Goal: Task Accomplishment & Management: Use online tool/utility

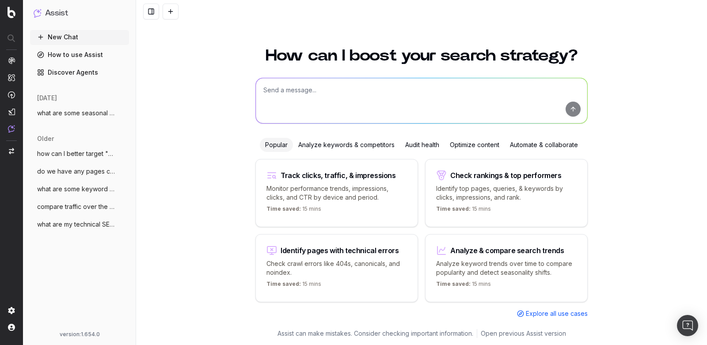
click at [73, 110] on span "what are some seasonal clothing trends f" at bounding box center [76, 113] width 78 height 9
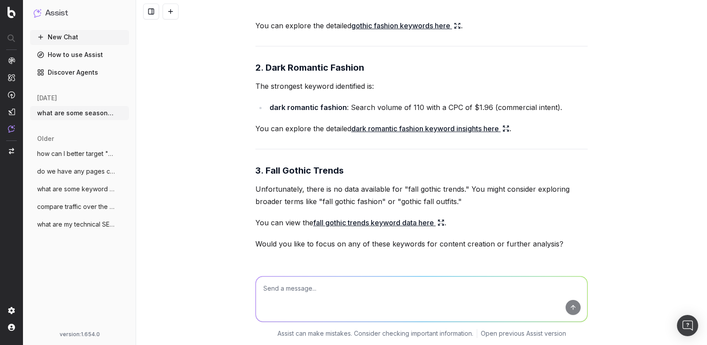
scroll to position [3553, 0]
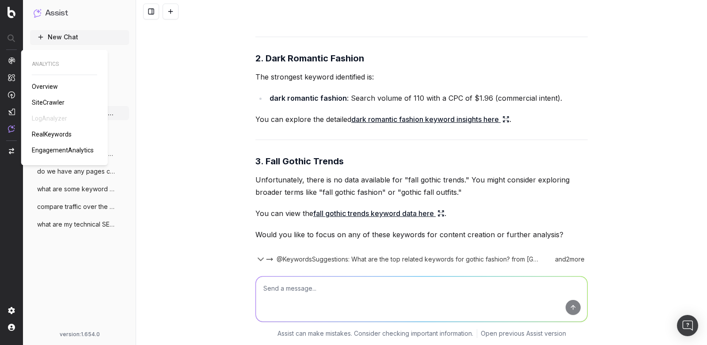
click at [13, 59] on img at bounding box center [11, 60] width 7 height 7
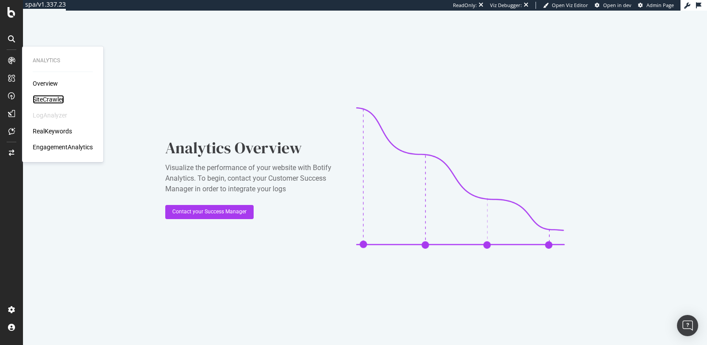
click at [53, 102] on div "SiteCrawler" at bounding box center [48, 99] width 31 height 9
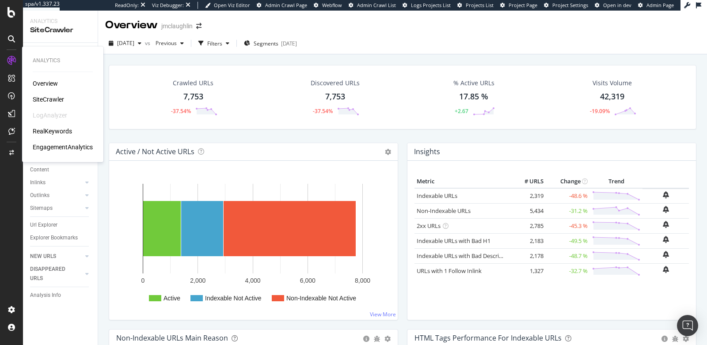
click at [47, 135] on div "RealKeywords" at bounding box center [52, 131] width 39 height 9
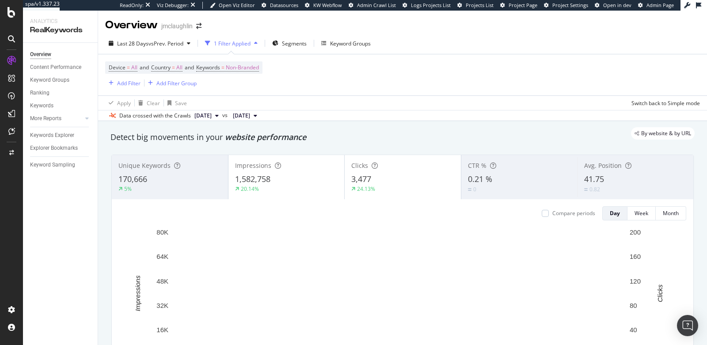
scroll to position [34, 0]
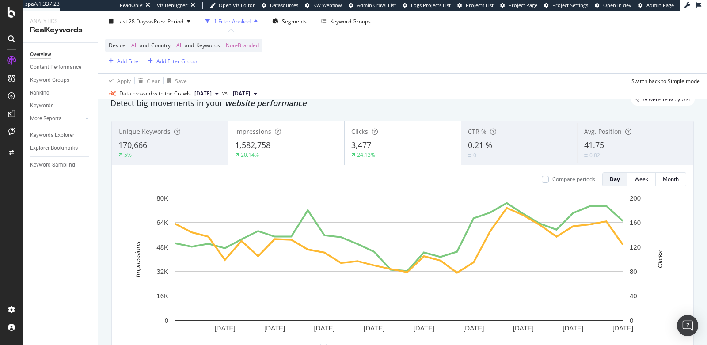
click at [125, 62] on div "Add Filter" at bounding box center [128, 61] width 23 height 8
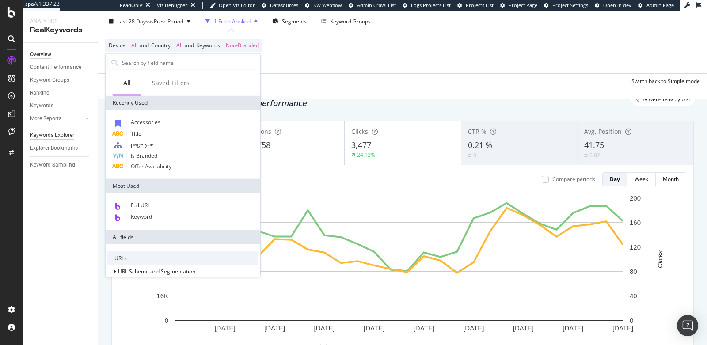
click at [57, 138] on div "Keywords Explorer" at bounding box center [52, 135] width 44 height 9
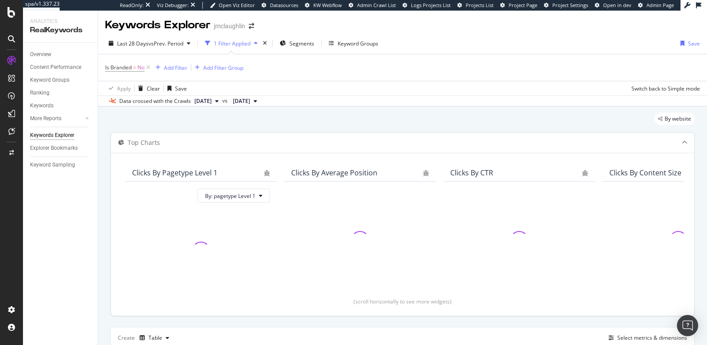
scroll to position [83, 0]
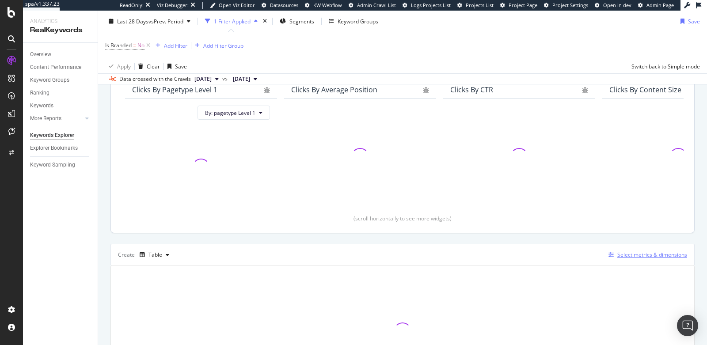
click at [634, 253] on div "Select metrics & dimensions" at bounding box center [652, 255] width 70 height 8
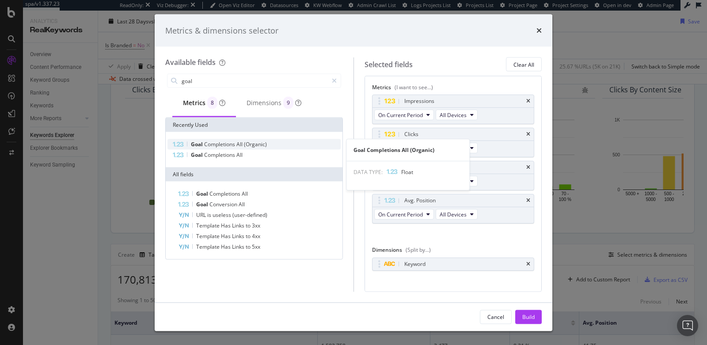
type input "goal"
click at [208, 147] on div "Goal Completions All (Organic)" at bounding box center [253, 144] width 173 height 11
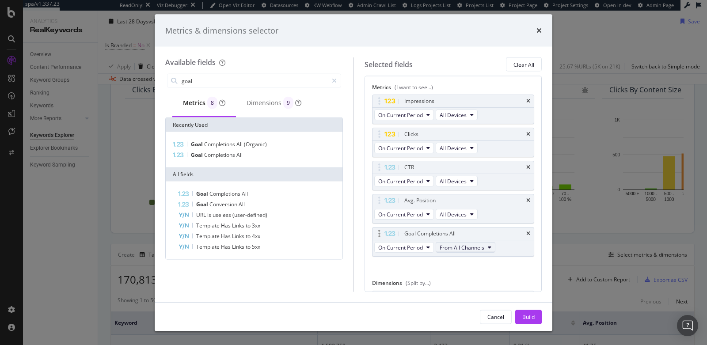
click at [469, 246] on span "From All Channels" at bounding box center [461, 247] width 45 height 8
click at [526, 200] on icon "times" at bounding box center [528, 200] width 4 height 5
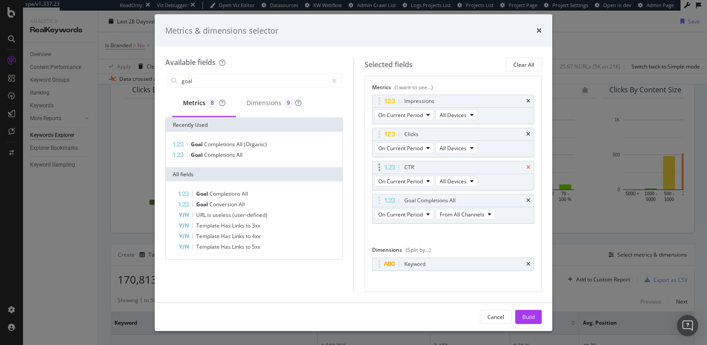
click at [526, 168] on icon "times" at bounding box center [528, 167] width 4 height 5
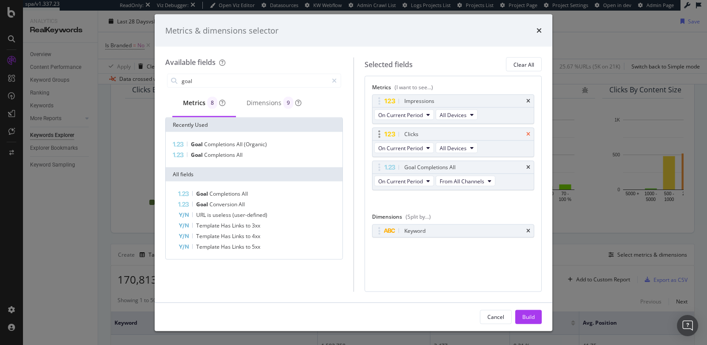
click at [529, 132] on icon "times" at bounding box center [528, 134] width 4 height 5
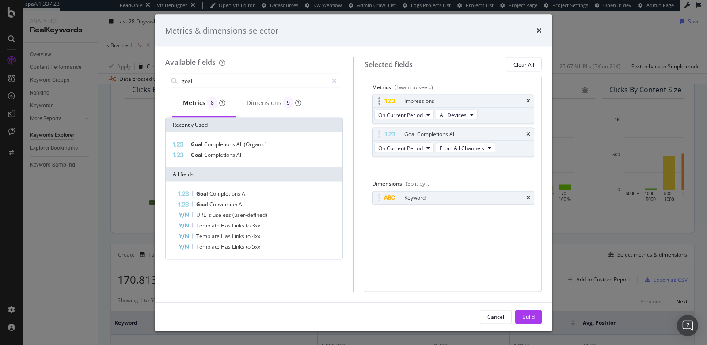
click at [530, 97] on div "Impressions" at bounding box center [453, 101] width 162 height 12
click at [529, 99] on icon "times" at bounding box center [528, 100] width 4 height 5
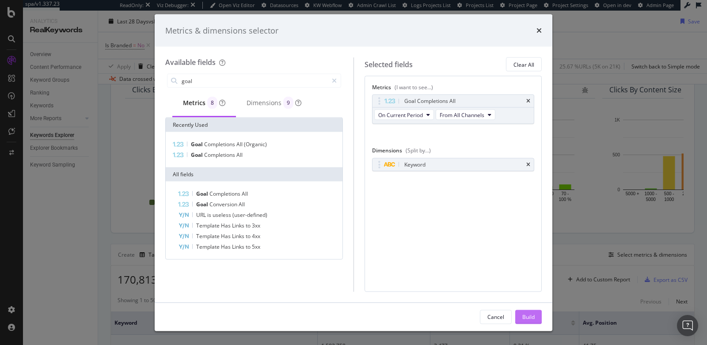
click at [529, 310] on div "Build" at bounding box center [528, 316] width 12 height 13
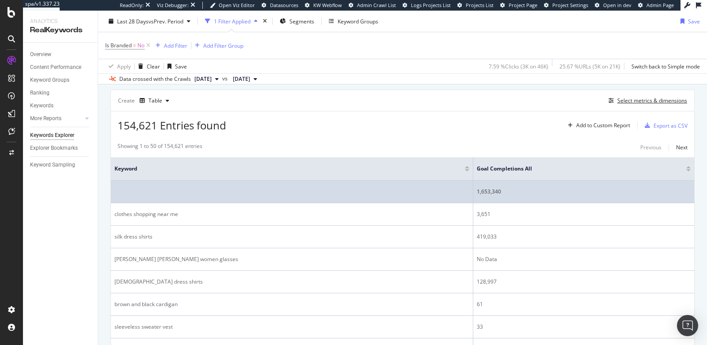
scroll to position [231, 0]
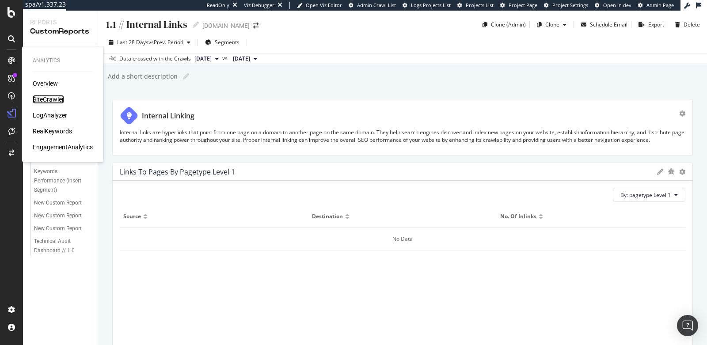
click at [45, 98] on div "SiteCrawler" at bounding box center [48, 99] width 31 height 9
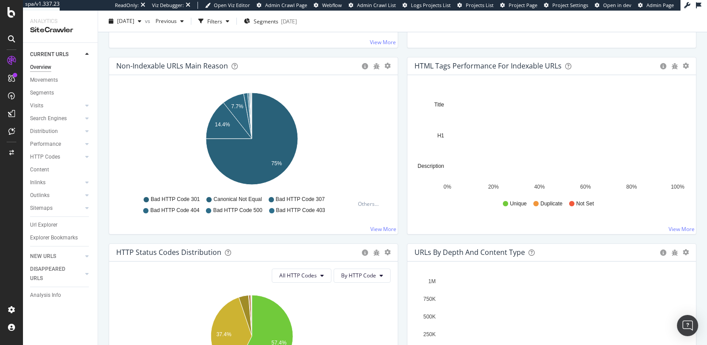
scroll to position [299, 0]
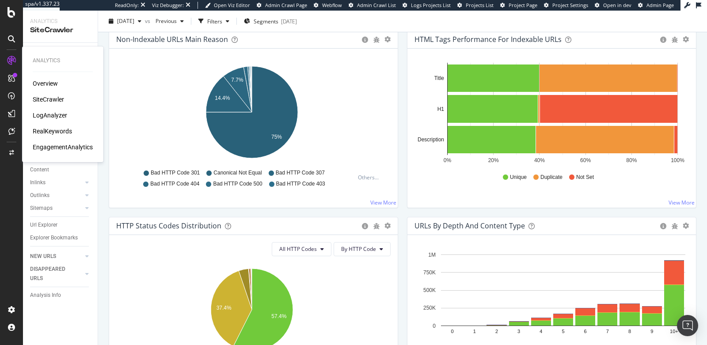
click at [55, 129] on div "RealKeywords" at bounding box center [52, 131] width 39 height 9
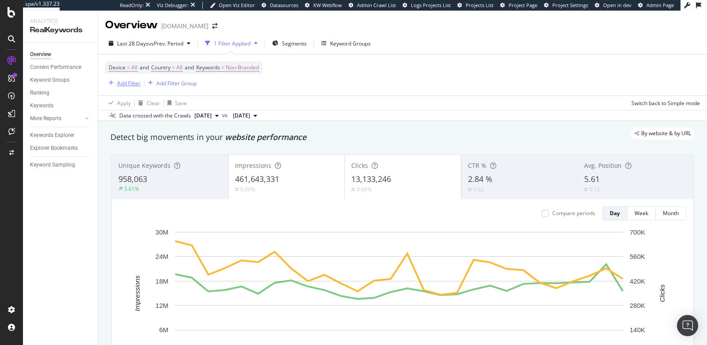
click at [114, 82] on div "button" at bounding box center [111, 82] width 12 height 5
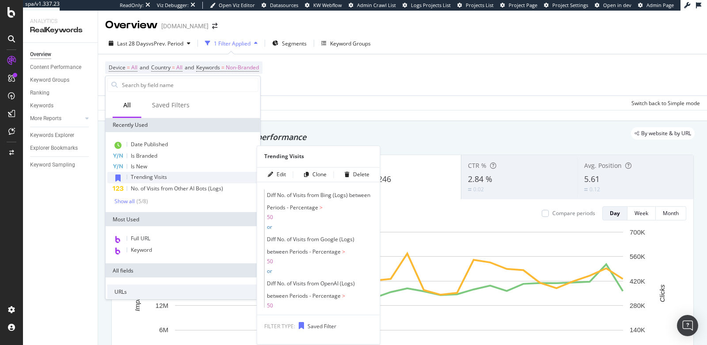
click at [155, 175] on span "Trending Visits" at bounding box center [149, 177] width 36 height 8
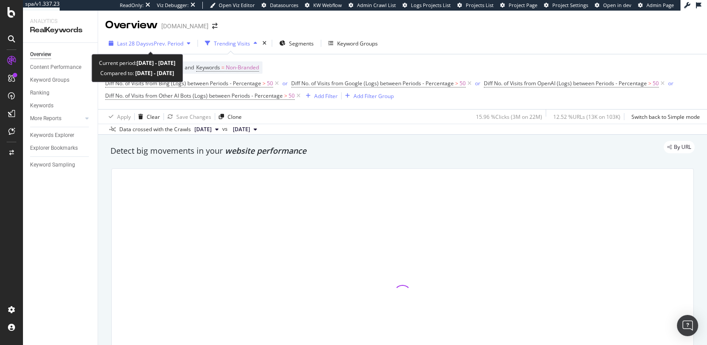
click at [136, 44] on span "Last 28 Days" at bounding box center [132, 44] width 31 height 8
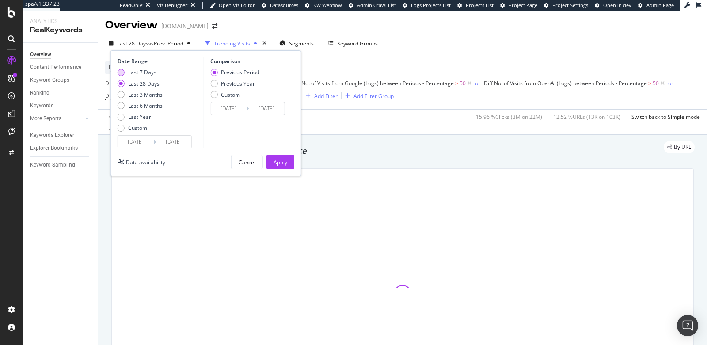
click at [140, 70] on div "Last 7 Days" at bounding box center [142, 72] width 28 height 8
type input "[DATE]"
click at [284, 159] on div "Apply" at bounding box center [280, 163] width 14 height 8
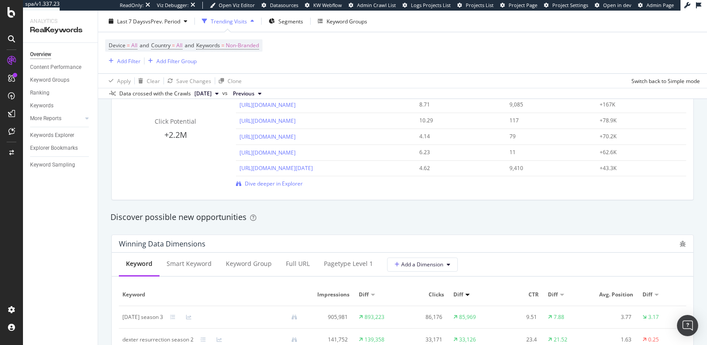
scroll to position [448, 0]
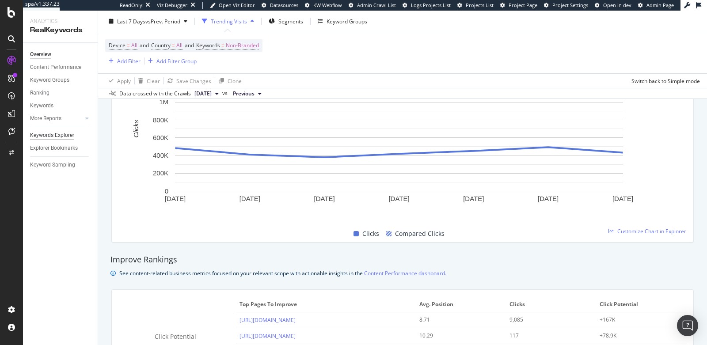
click at [41, 136] on div "Keywords Explorer" at bounding box center [52, 135] width 44 height 9
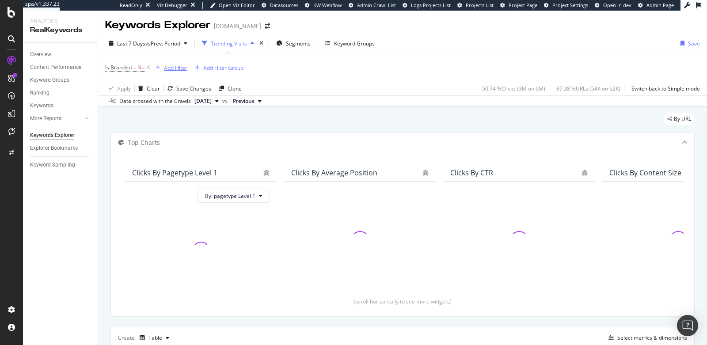
click at [178, 69] on div "Add Filter" at bounding box center [175, 68] width 23 height 8
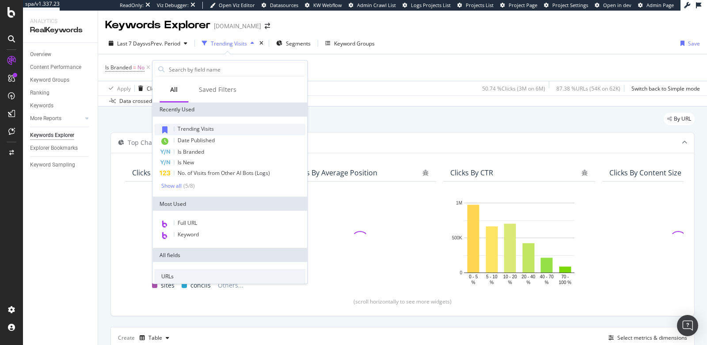
click at [184, 130] on span "Trending Visits" at bounding box center [196, 129] width 36 height 8
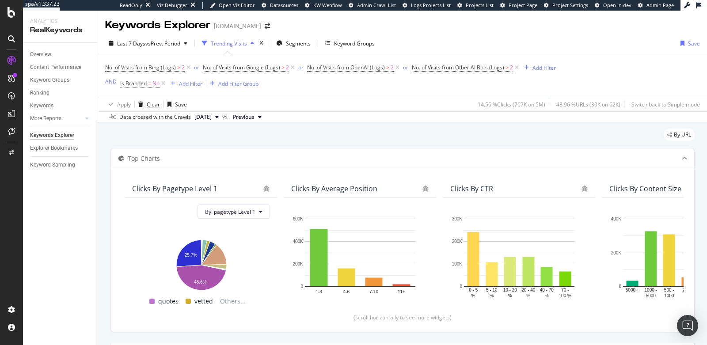
click at [155, 103] on div "Clear" at bounding box center [153, 105] width 13 height 8
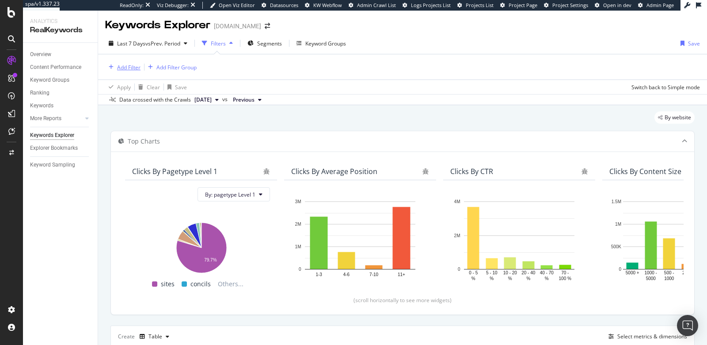
click at [123, 70] on div "Add Filter" at bounding box center [128, 68] width 23 height 8
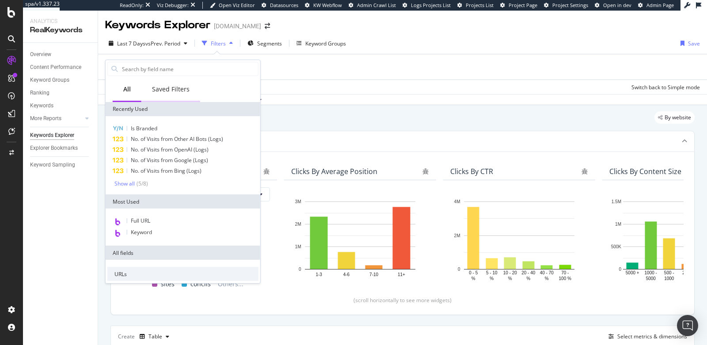
click at [176, 87] on div "Saved Filters" at bounding box center [171, 89] width 38 height 9
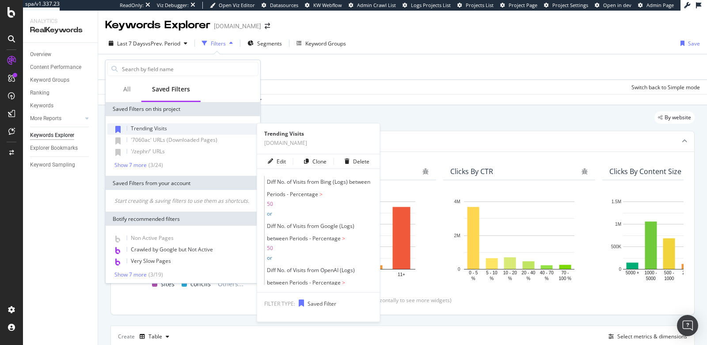
click at [155, 129] on span "Trending Visits" at bounding box center [149, 129] width 36 height 8
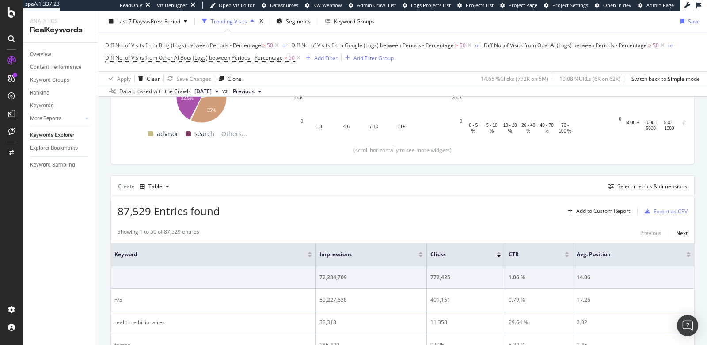
scroll to position [159, 0]
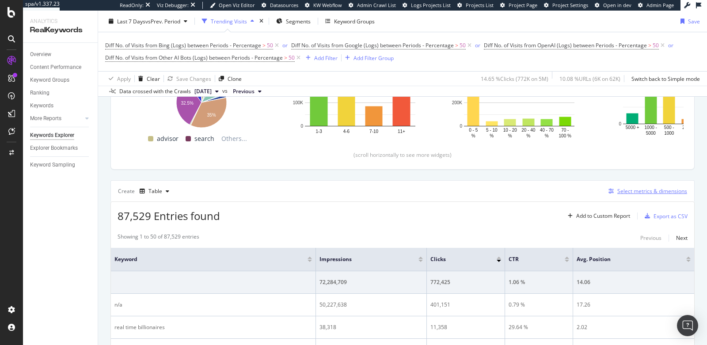
click at [657, 190] on div "Select metrics & dimensions" at bounding box center [652, 191] width 70 height 8
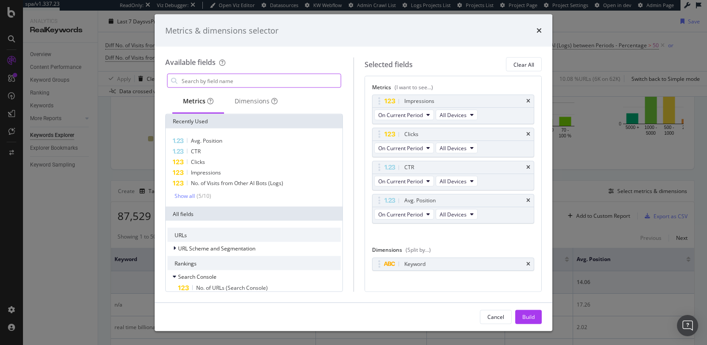
click at [231, 84] on input "modal" at bounding box center [261, 80] width 160 height 13
type input "m"
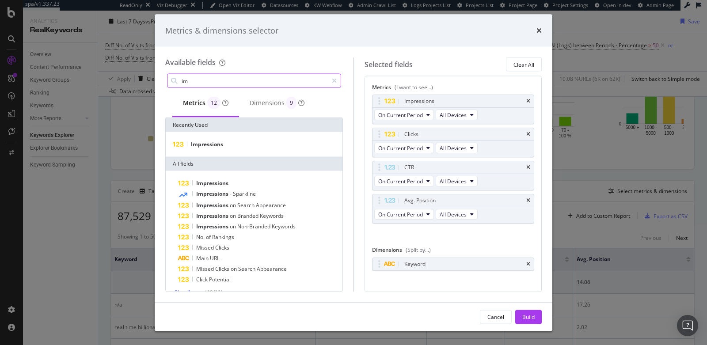
type input "i"
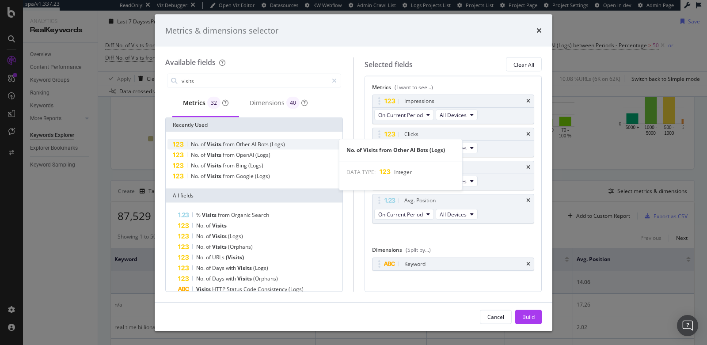
click at [232, 145] on span "from" at bounding box center [229, 144] width 13 height 8
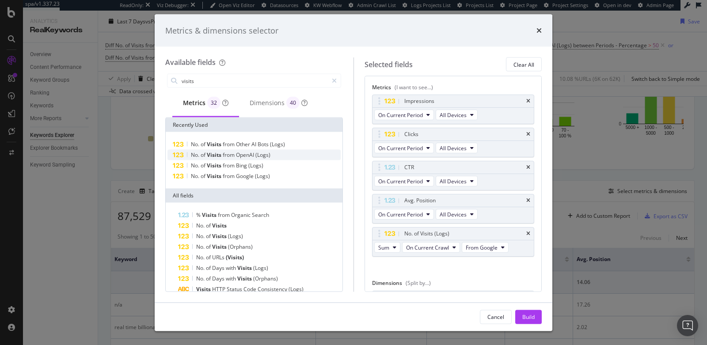
click at [232, 152] on span "from" at bounding box center [229, 155] width 13 height 8
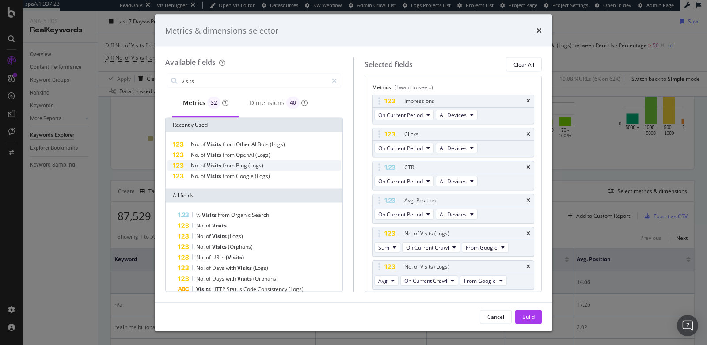
click at [227, 164] on span "from" at bounding box center [229, 166] width 13 height 8
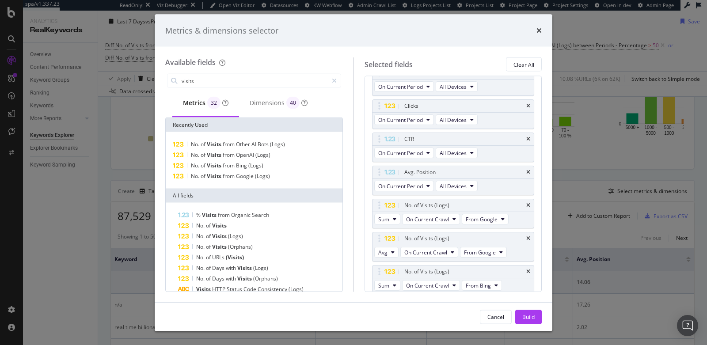
click at [228, 182] on div "No. of Visits from Other AI Bots (Logs) No. of Visits from OpenAI (Logs) No. of…" at bounding box center [254, 160] width 177 height 57
click at [387, 250] on button "Avg" at bounding box center [386, 252] width 24 height 11
click at [386, 264] on span "Sum" at bounding box center [386, 265] width 11 height 8
click at [470, 253] on button "From OpenAI" at bounding box center [484, 252] width 47 height 11
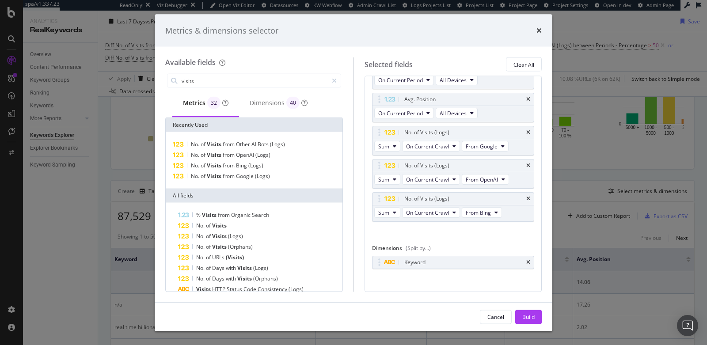
scroll to position [103, 0]
click at [434, 140] on span "On Current Crawl" at bounding box center [427, 144] width 43 height 8
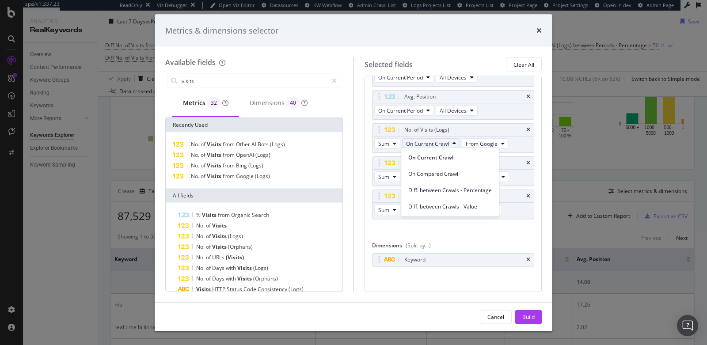
click at [367, 149] on div "Metrics (I want to see...) Impressions On Current Period All Devices Clicks On …" at bounding box center [453, 183] width 178 height 215
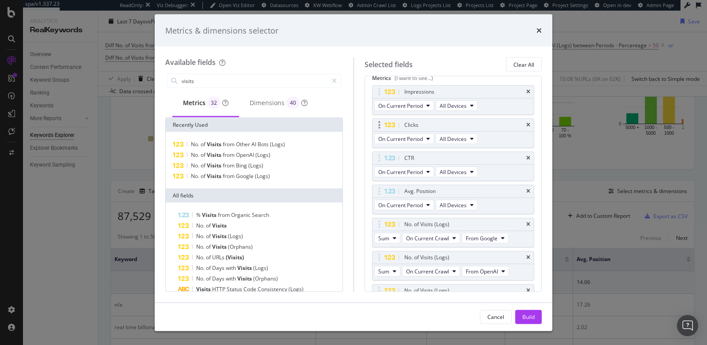
scroll to position [0, 0]
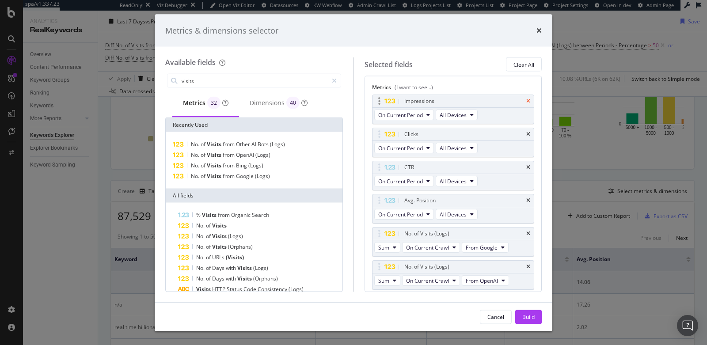
click at [526, 102] on icon "times" at bounding box center [528, 100] width 4 height 5
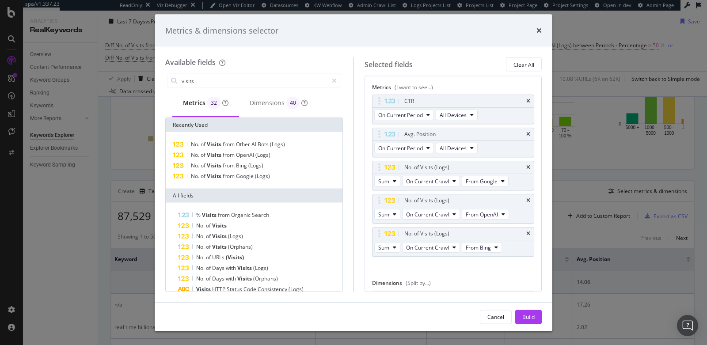
click at [526, 102] on icon "times" at bounding box center [528, 100] width 4 height 5
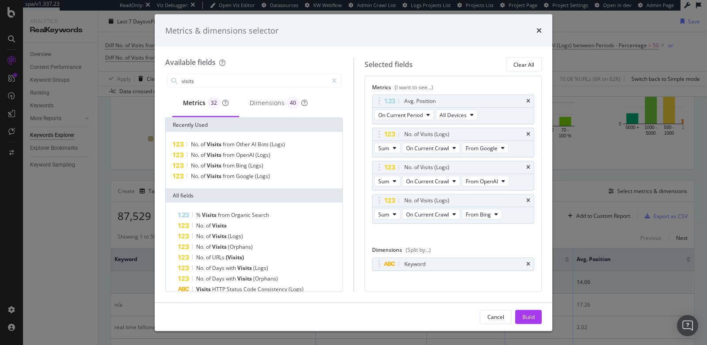
click at [526, 102] on icon "times" at bounding box center [528, 100] width 4 height 5
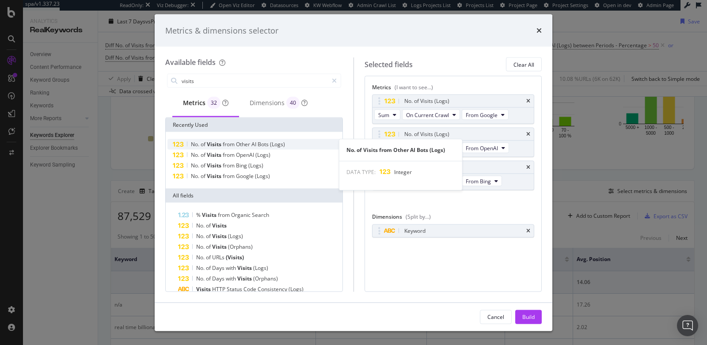
click at [245, 143] on span "Other" at bounding box center [243, 144] width 15 height 8
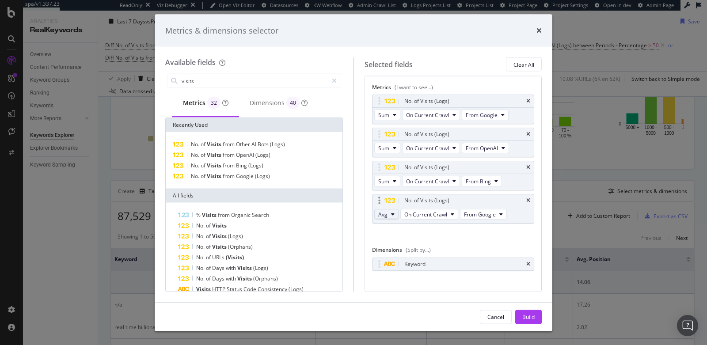
click at [381, 213] on span "Avg" at bounding box center [382, 214] width 9 height 8
click at [383, 228] on span "Sum" at bounding box center [386, 228] width 11 height 8
click at [490, 210] on span "From Other AI Bots" at bounding box center [488, 214] width 47 height 8
click at [489, 277] on span "From Other AI Bots" at bounding box center [491, 277] width 49 height 8
click at [485, 276] on span "From Other AI Bots" at bounding box center [491, 277] width 49 height 8
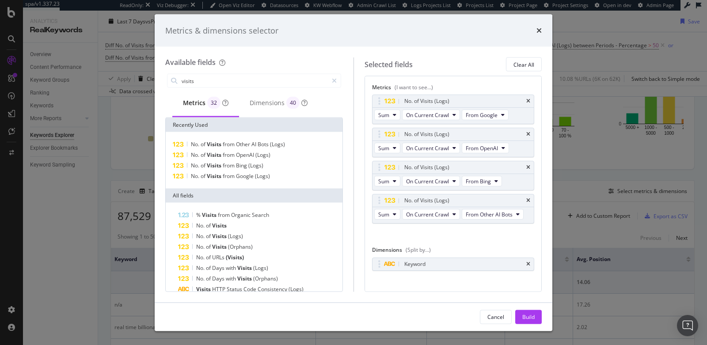
click at [431, 233] on div "No. of Visits (Logs) Sum On Current Crawl From Google No. of Visits (Logs) Sum …" at bounding box center [453, 168] width 162 height 148
click at [224, 144] on span "from" at bounding box center [229, 144] width 13 height 8
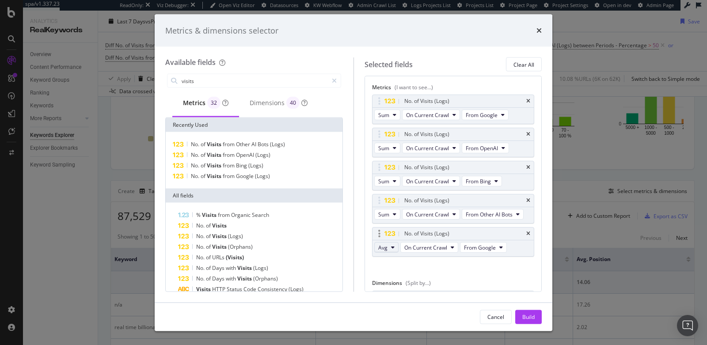
click at [387, 246] on button "Avg" at bounding box center [386, 247] width 24 height 11
click at [384, 261] on span "Sum" at bounding box center [386, 261] width 11 height 8
click at [415, 246] on span "On Compared Crawl" at bounding box center [431, 247] width 50 height 8
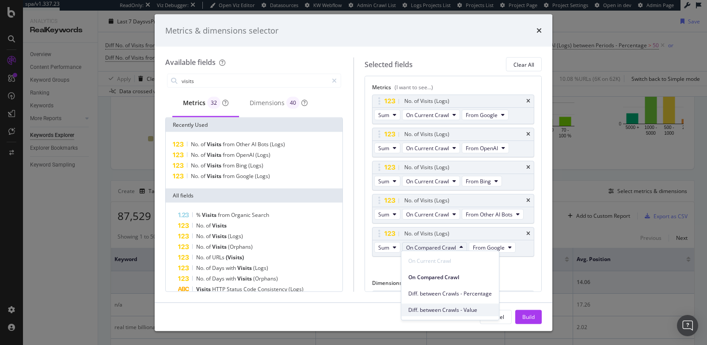
click at [421, 311] on span "Diff. between Crawls - Value" at bounding box center [449, 310] width 83 height 8
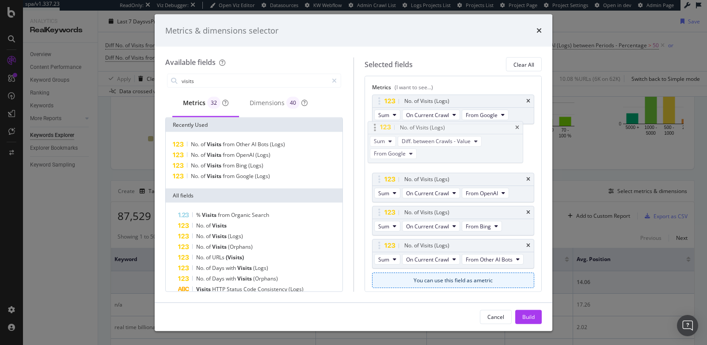
drag, startPoint x: 376, startPoint y: 229, endPoint x: 372, endPoint y: 125, distance: 104.3
click at [372, 125] on body "spa/v1.337.23 ReadOnly: Viz Debugger: Open Viz Editor Datasources KW Webflow Ad…" at bounding box center [353, 172] width 707 height 345
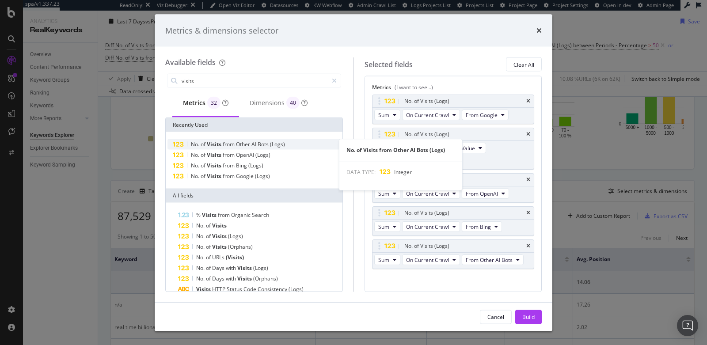
click at [234, 147] on div "No. of Visits from Other AI Bots (Logs)" at bounding box center [253, 144] width 173 height 11
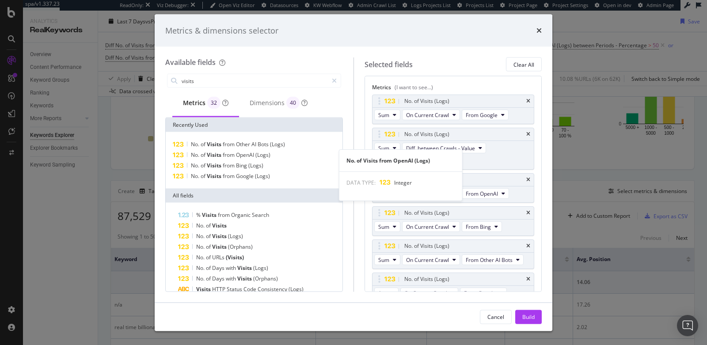
scroll to position [8, 0]
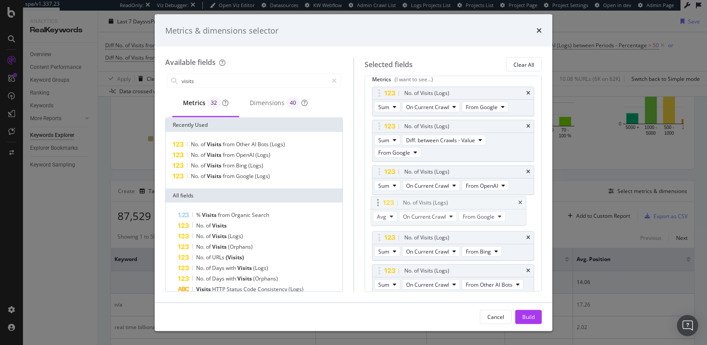
drag, startPoint x: 378, startPoint y: 269, endPoint x: 377, endPoint y: 204, distance: 65.8
click at [377, 204] on body "spa/v1.337.23 ReadOnly: Viz Debugger: Open Viz Editor Datasources KW Webflow Ad…" at bounding box center [353, 172] width 707 height 345
click at [481, 216] on span "From Google" at bounding box center [480, 219] width 32 height 8
click at [476, 265] on span "From OpenAI" at bounding box center [488, 265] width 47 height 8
click at [382, 215] on span "Avg" at bounding box center [382, 219] width 9 height 8
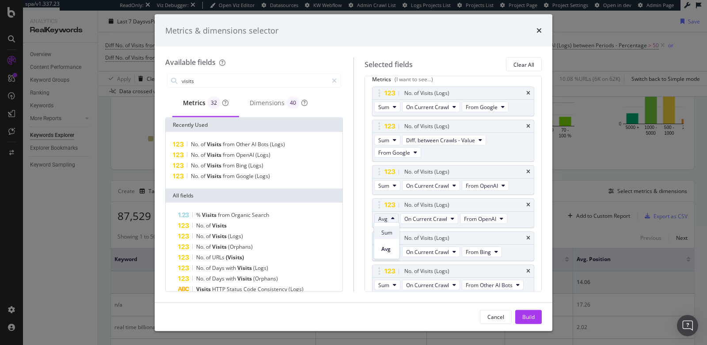
click at [388, 231] on span "Sum" at bounding box center [386, 232] width 11 height 8
click at [423, 216] on span "On Compared Crawl" at bounding box center [431, 219] width 50 height 8
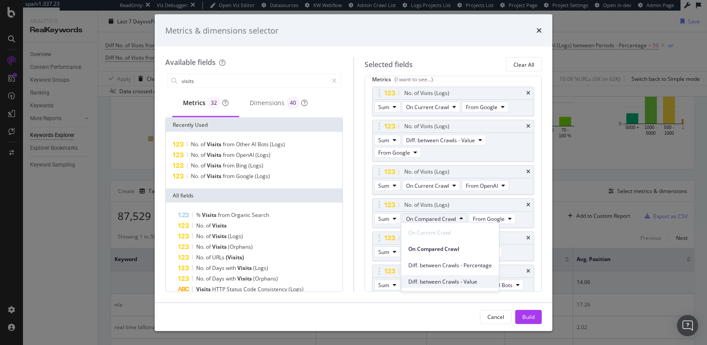
click at [436, 282] on span "Diff. between Crawls - Value" at bounding box center [449, 281] width 83 height 8
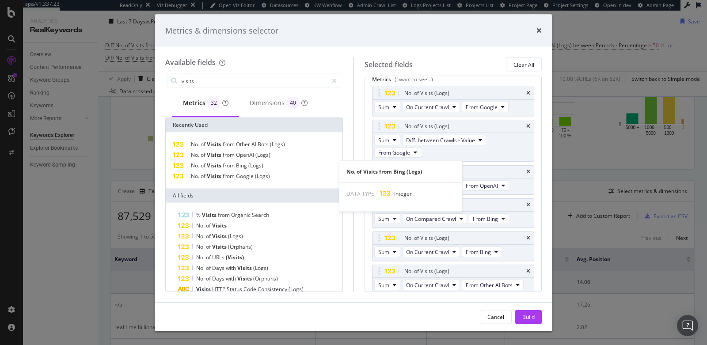
click at [231, 165] on span "from" at bounding box center [229, 166] width 13 height 8
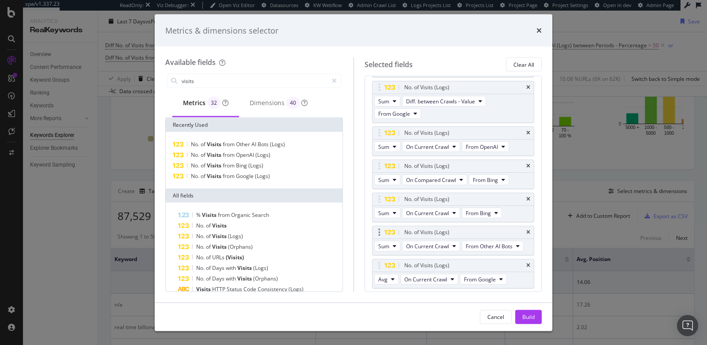
scroll to position [47, 0]
click at [499, 178] on button "From Bing" at bounding box center [489, 179] width 40 height 11
click at [492, 222] on span "From OpenAI" at bounding box center [497, 226] width 47 height 8
drag, startPoint x: 381, startPoint y: 261, endPoint x: 383, endPoint y: 226, distance: 35.0
click at [383, 226] on body "spa/v1.337.23 ReadOnly: Viz Debugger: Open Viz Editor Datasources KW Webflow Ad…" at bounding box center [353, 172] width 707 height 345
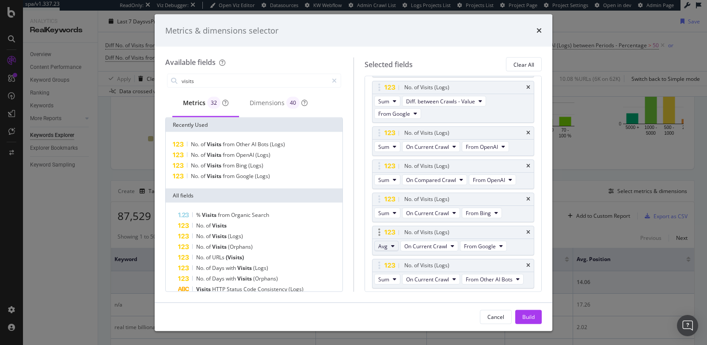
click at [384, 245] on span "Avg" at bounding box center [382, 246] width 9 height 8
click at [393, 260] on div "Sum" at bounding box center [386, 259] width 25 height 13
click at [426, 245] on span "On Compared Crawl" at bounding box center [431, 246] width 50 height 8
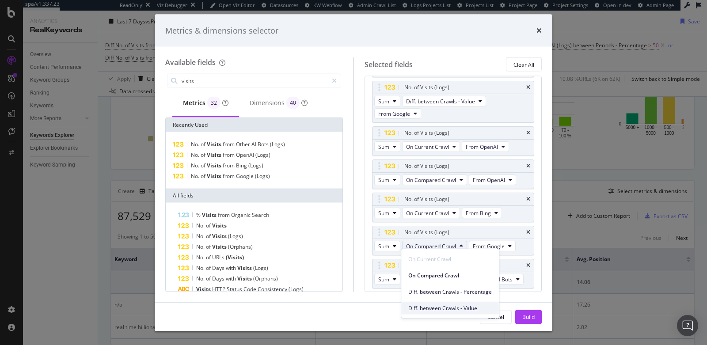
click at [436, 306] on span "Diff. between Crawls - Value" at bounding box center [449, 308] width 83 height 8
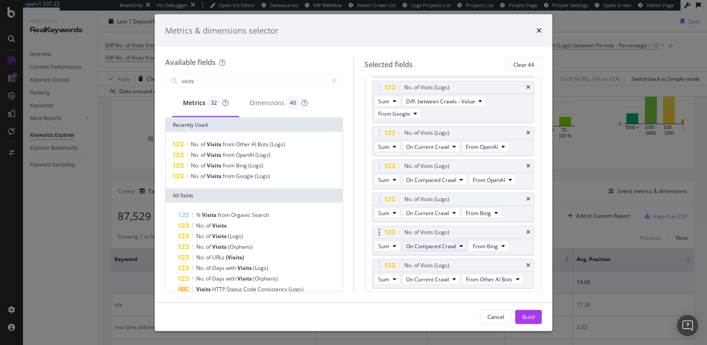
click at [452, 248] on button "On Compared Crawl" at bounding box center [434, 246] width 65 height 11
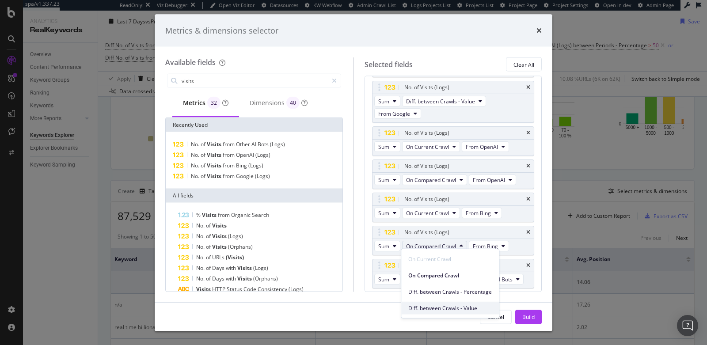
click at [447, 308] on span "Diff. between Crawls - Value" at bounding box center [449, 308] width 83 height 8
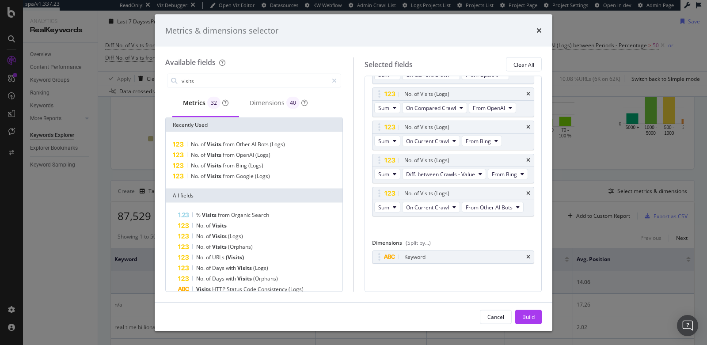
scroll to position [128, 0]
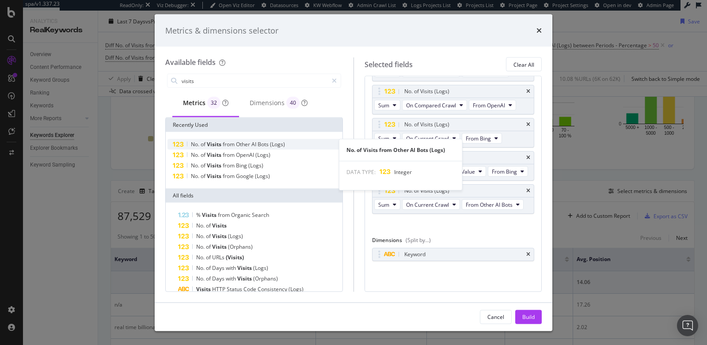
click at [253, 145] on span "AI" at bounding box center [254, 144] width 6 height 8
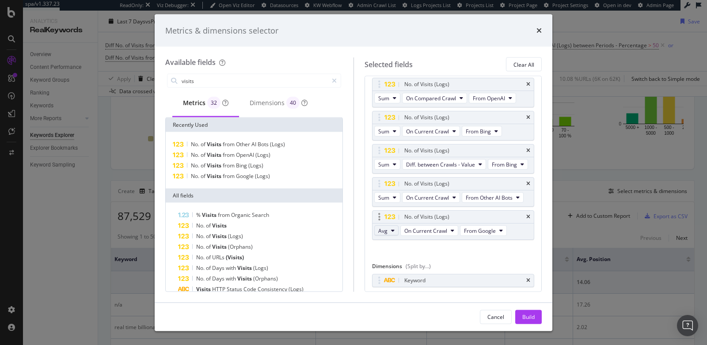
click at [383, 234] on span "Avg" at bounding box center [382, 231] width 9 height 8
click at [386, 253] on span "Sum" at bounding box center [386, 256] width 11 height 8
click at [417, 234] on span "On Compared Crawl" at bounding box center [431, 231] width 50 height 8
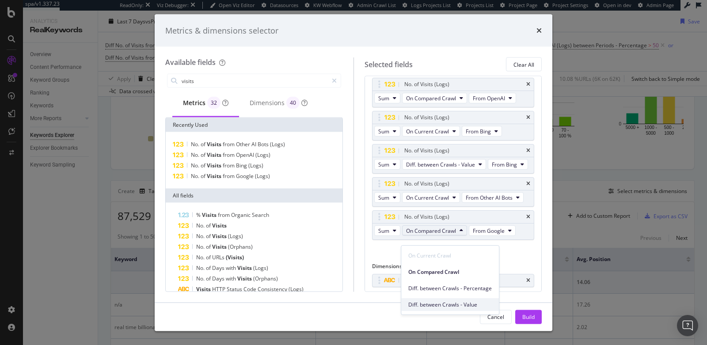
click at [423, 304] on span "Diff. between Crawls - Value" at bounding box center [449, 305] width 83 height 8
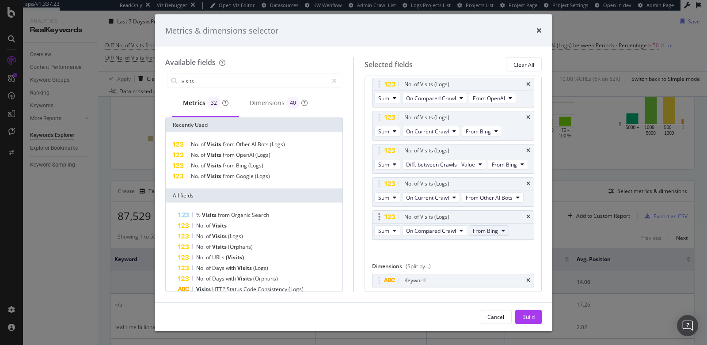
click at [487, 234] on span "From Bing" at bounding box center [484, 231] width 25 height 8
click at [478, 306] on span "From Other AI Bots" at bounding box center [497, 305] width 47 height 8
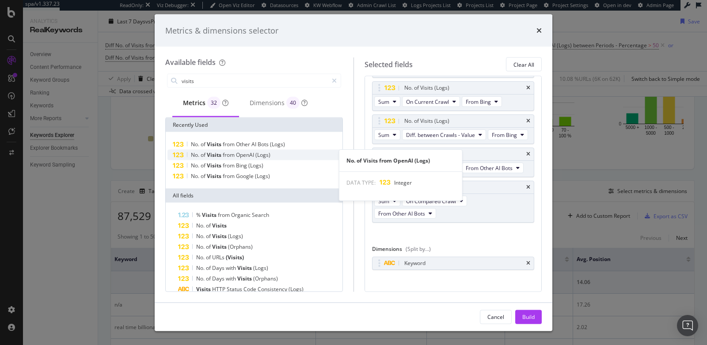
scroll to position [173, 0]
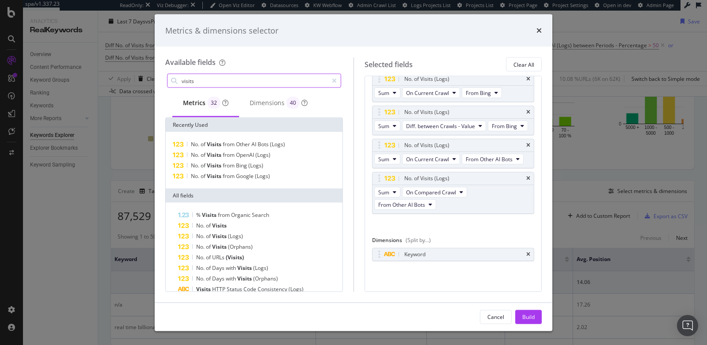
click at [262, 83] on input "visits" at bounding box center [254, 80] width 147 height 13
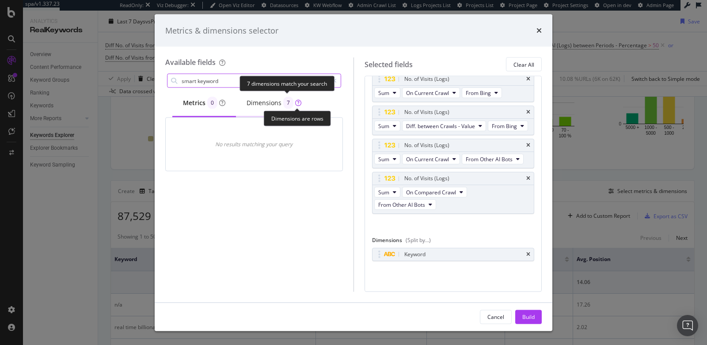
type input "smart keyword"
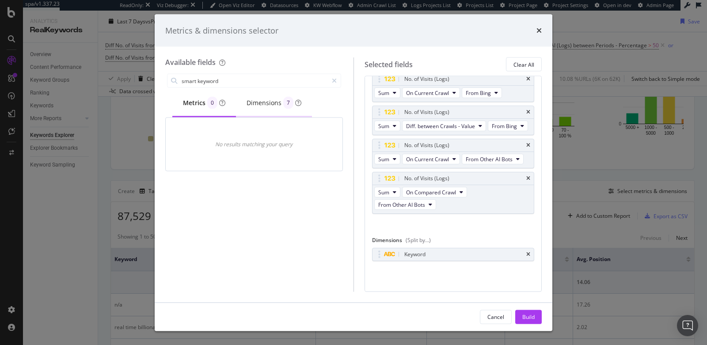
click at [266, 103] on div "Dimensions 7" at bounding box center [273, 103] width 55 height 12
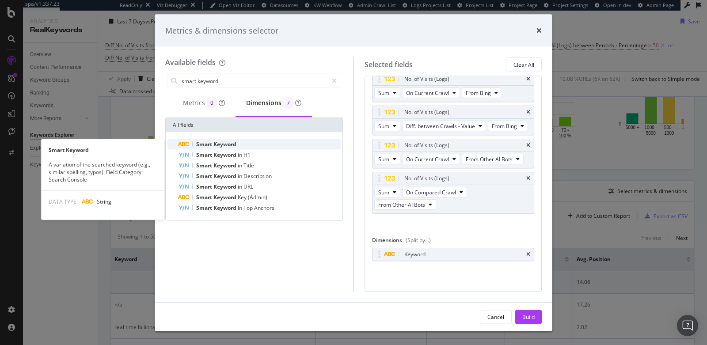
click at [238, 145] on div "Smart Keyword" at bounding box center [259, 144] width 162 height 11
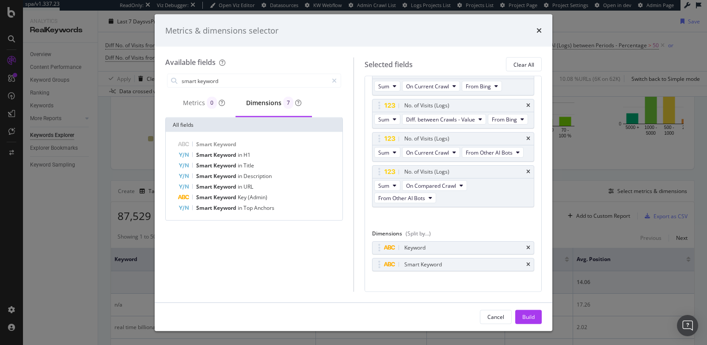
drag, startPoint x: 521, startPoint y: 255, endPoint x: 524, endPoint y: 265, distance: 9.5
click at [526, 250] on icon "times" at bounding box center [528, 247] width 4 height 5
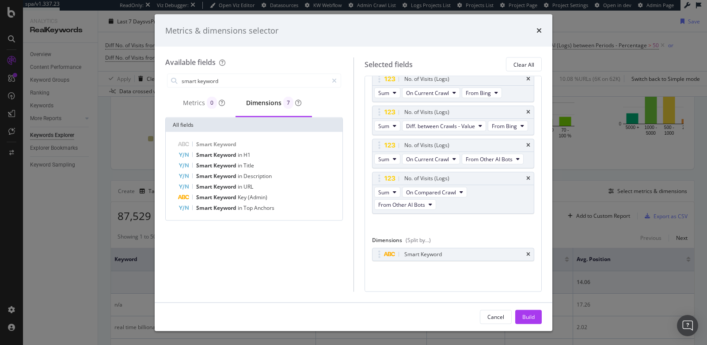
click at [523, 315] on div "Build" at bounding box center [528, 317] width 12 height 8
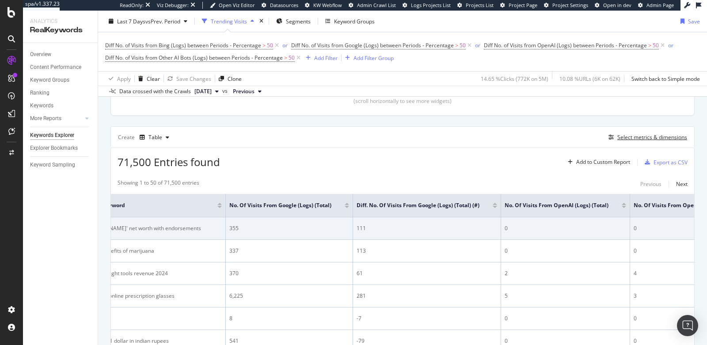
scroll to position [0, 30]
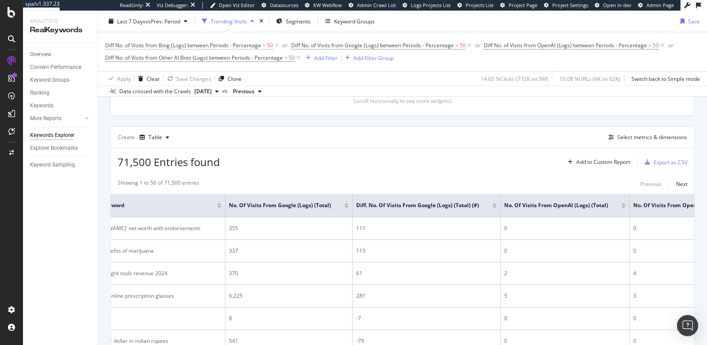
click at [234, 46] on span "Diff No. of Visits from Bing (Logs) between Periods - Percentage" at bounding box center [183, 46] width 156 height 8
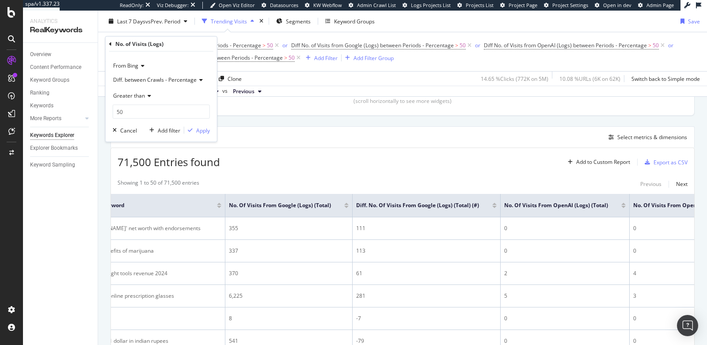
click at [165, 78] on span "Diff. between Crawls - Percentage" at bounding box center [154, 80] width 83 height 8
click at [129, 94] on span "Greater than" at bounding box center [129, 96] width 32 height 8
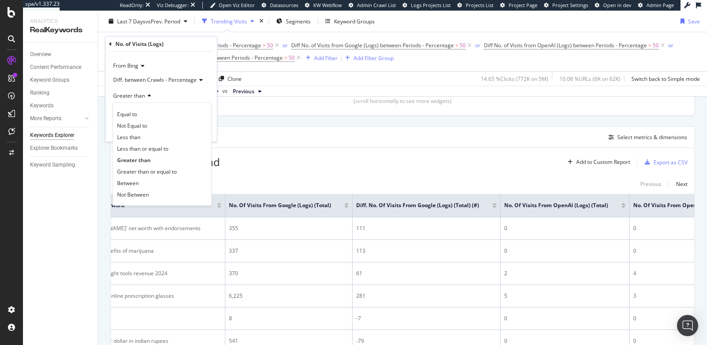
click at [300, 137] on div "Create Table Select metrics & dimensions" at bounding box center [402, 136] width 584 height 21
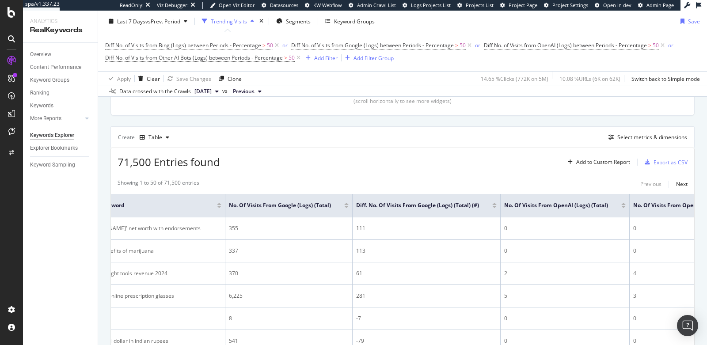
click at [493, 206] on div at bounding box center [494, 207] width 4 height 2
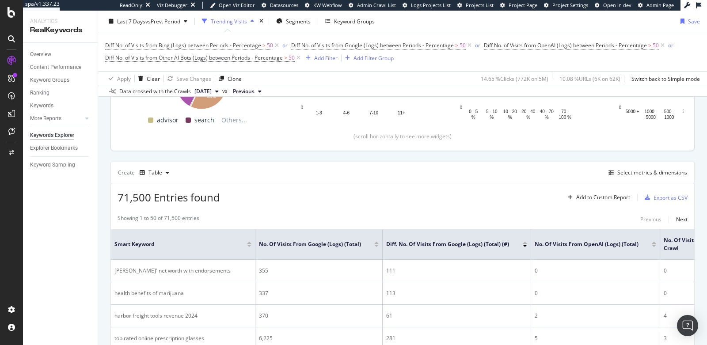
scroll to position [213, 0]
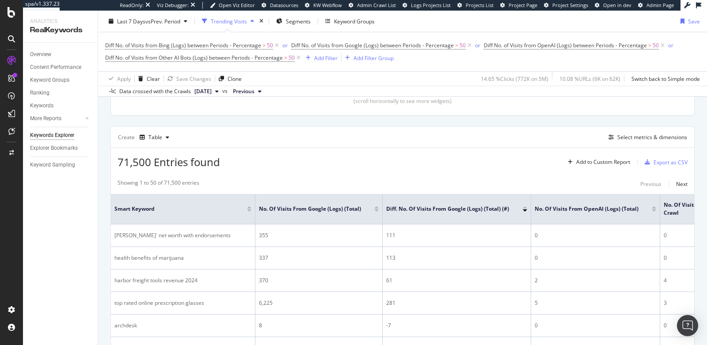
click at [524, 209] on div at bounding box center [524, 210] width 4 height 2
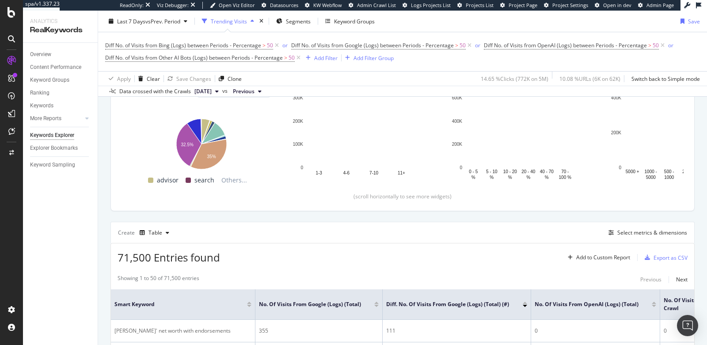
scroll to position [151, 0]
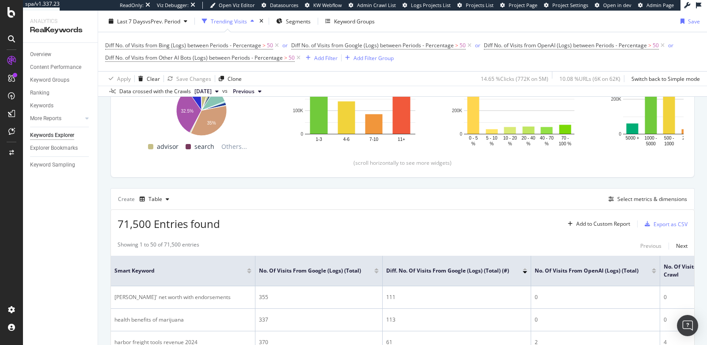
click at [525, 268] on div at bounding box center [524, 269] width 4 height 2
click at [525, 271] on div at bounding box center [524, 272] width 4 height 2
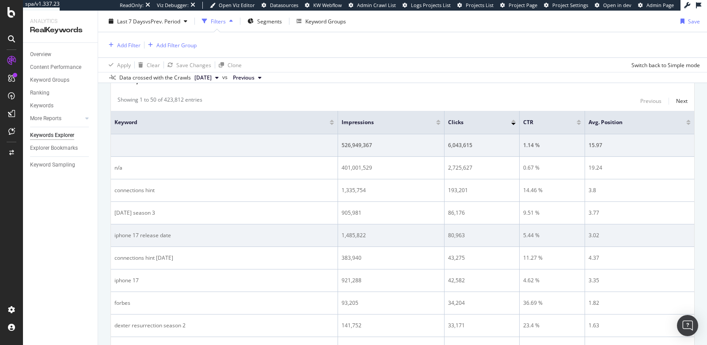
scroll to position [291, 0]
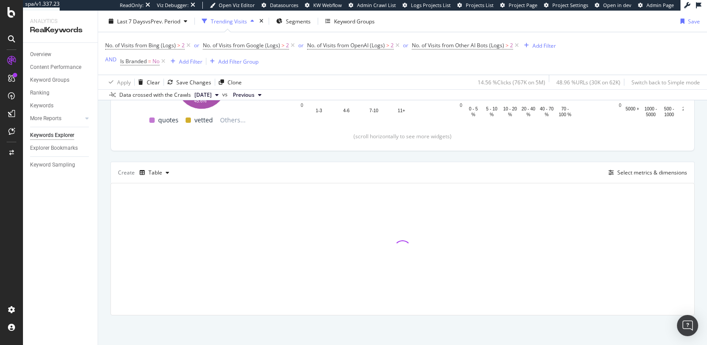
scroll to position [309, 0]
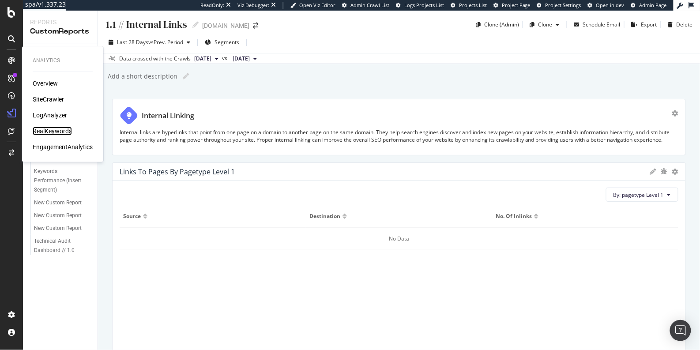
click at [37, 130] on div "RealKeywords" at bounding box center [52, 131] width 39 height 9
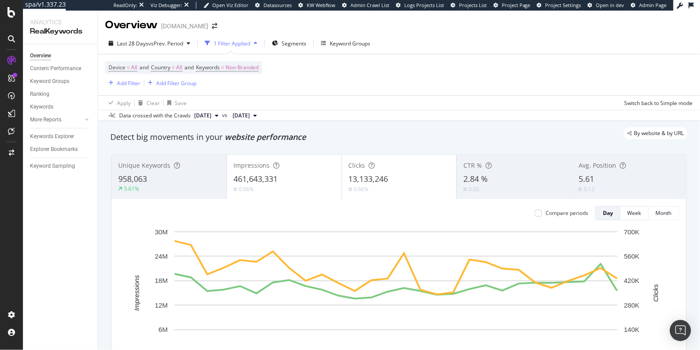
click at [232, 41] on div "1 Filter Applied" at bounding box center [232, 44] width 37 height 8
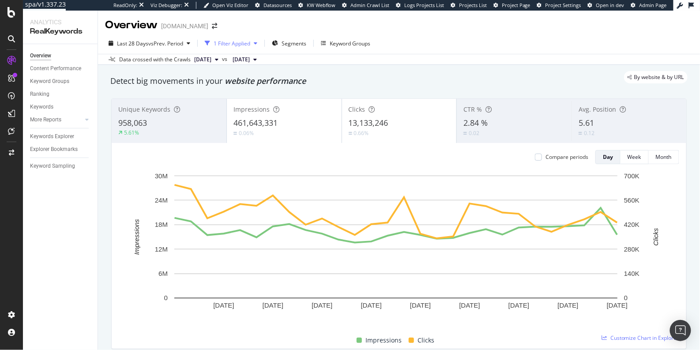
click at [232, 41] on div "1 Filter Applied" at bounding box center [232, 44] width 37 height 8
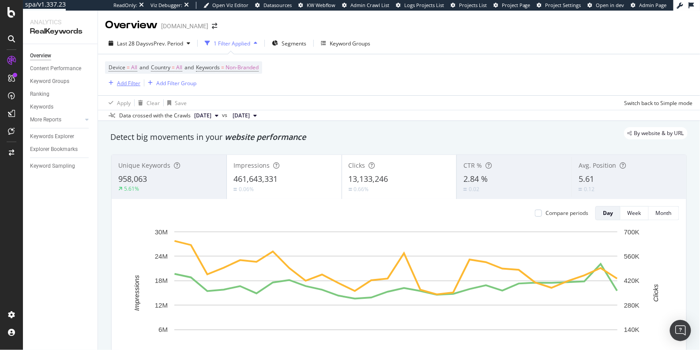
click at [117, 84] on div "Add Filter" at bounding box center [128, 83] width 23 height 8
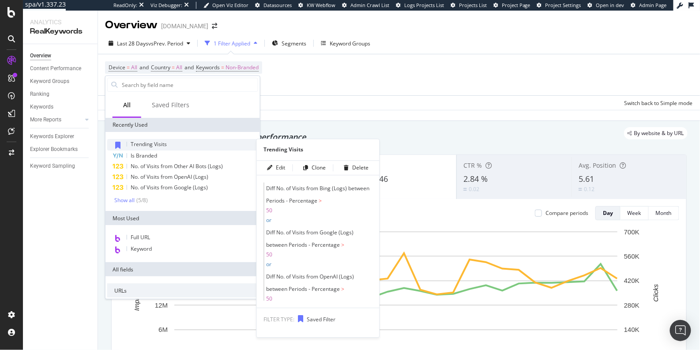
click at [170, 145] on div "Trending Visits" at bounding box center [182, 144] width 151 height 11
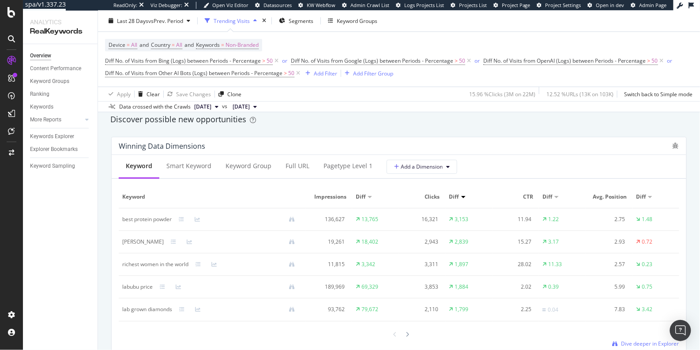
scroll to position [779, 0]
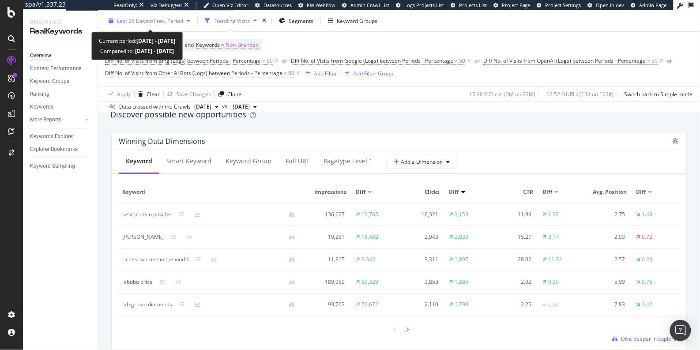
click at [166, 24] on span "vs Prev. Period" at bounding box center [165, 21] width 35 height 8
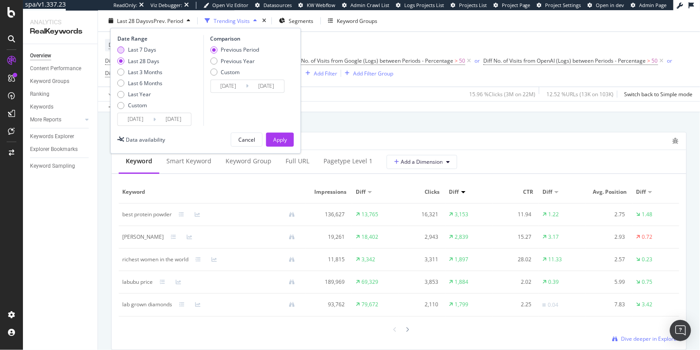
click at [154, 49] on div "Last 7 Days" at bounding box center [142, 50] width 28 height 8
type input "[DATE]"
click at [275, 136] on div "Apply" at bounding box center [280, 140] width 14 height 8
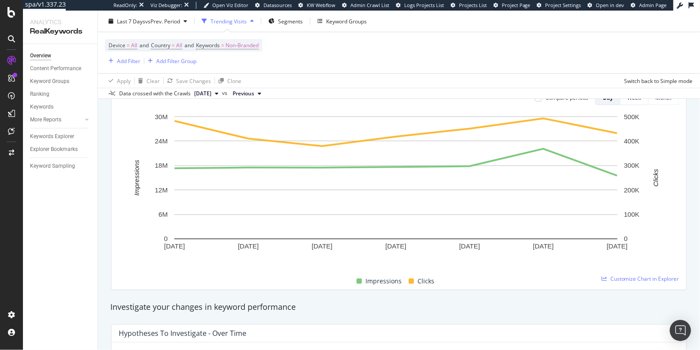
scroll to position [222, 0]
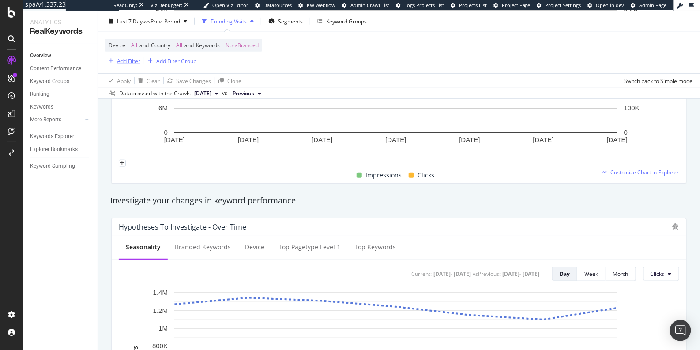
click at [115, 62] on div "button" at bounding box center [111, 60] width 12 height 5
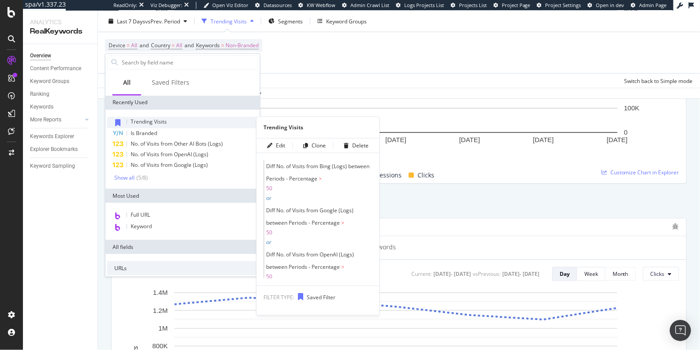
click at [161, 126] on div "Trending Visits" at bounding box center [182, 122] width 151 height 11
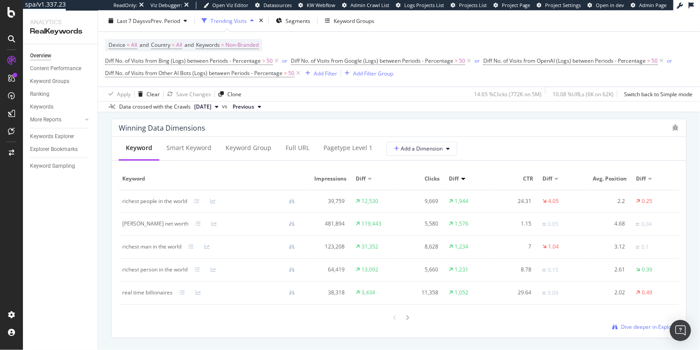
scroll to position [795, 0]
click at [208, 144] on div "Smart Keyword" at bounding box center [188, 145] width 45 height 9
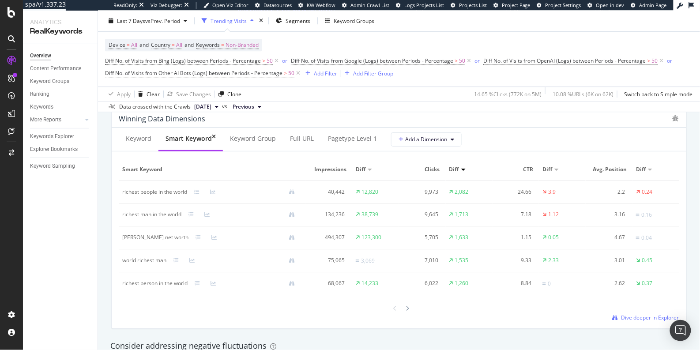
scroll to position [808, 0]
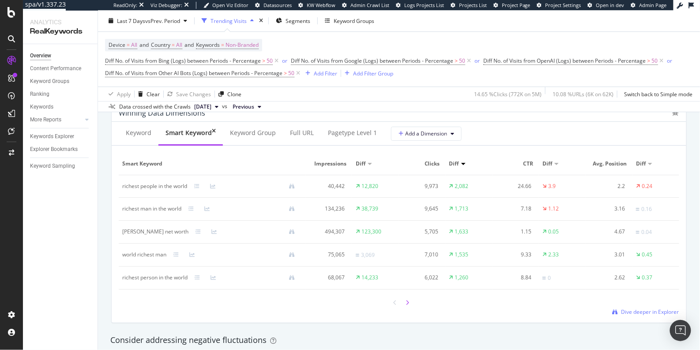
click at [406, 301] on icon at bounding box center [408, 302] width 4 height 5
click at [147, 96] on div "Clear" at bounding box center [153, 95] width 13 height 8
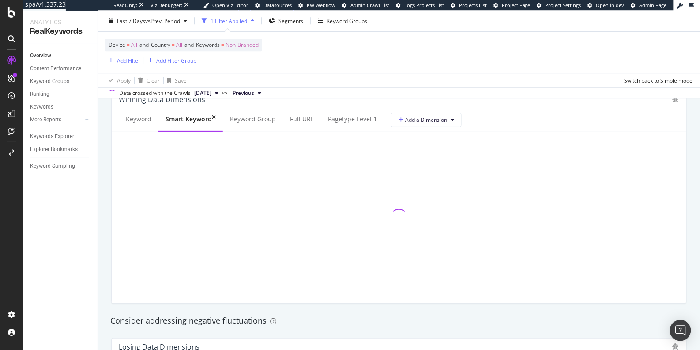
scroll to position [794, 0]
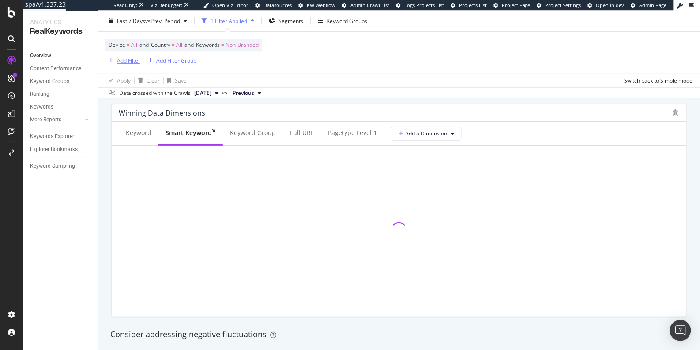
click at [132, 61] on div "Add Filter" at bounding box center [128, 61] width 23 height 8
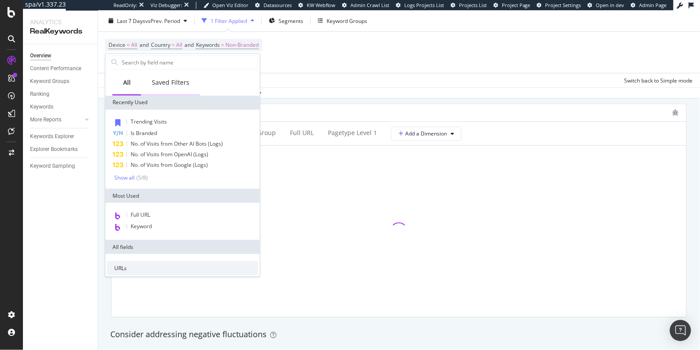
click at [155, 83] on div "Saved Filters" at bounding box center [171, 83] width 38 height 9
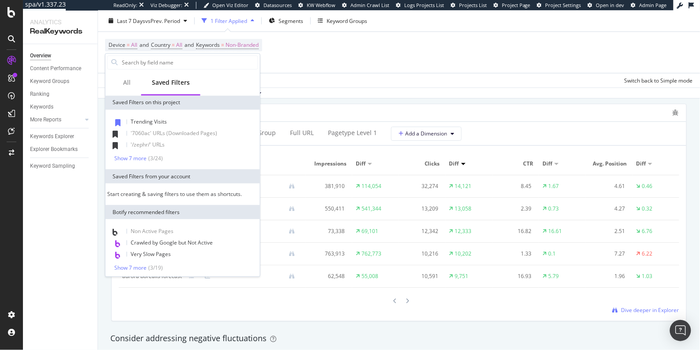
click at [312, 41] on div "Device = All and Country = All and Keywords = Non-Branded Add Filter Add Filter…" at bounding box center [399, 52] width 588 height 41
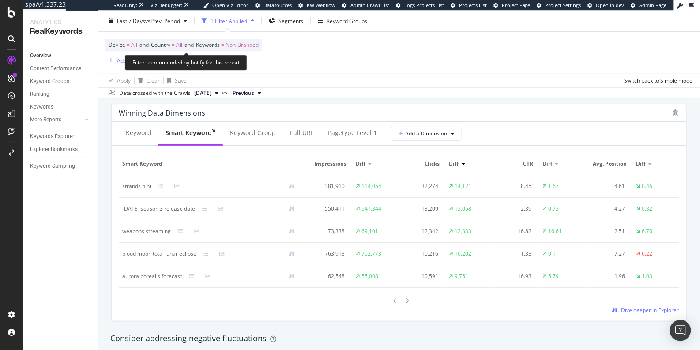
click at [127, 60] on div "Filter recommended by botify for this report" at bounding box center [186, 62] width 122 height 15
click at [115, 61] on div "button" at bounding box center [111, 60] width 12 height 5
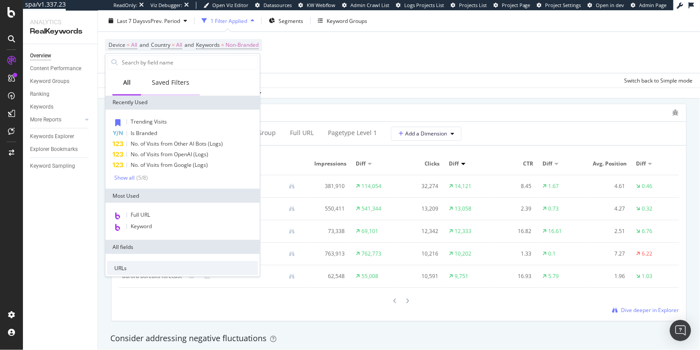
click at [171, 84] on div "Saved Filters" at bounding box center [171, 83] width 38 height 9
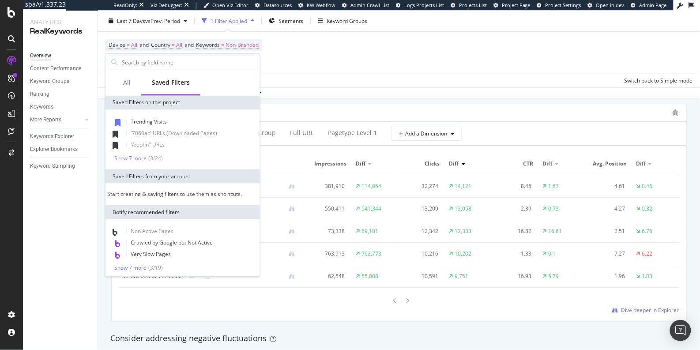
click at [301, 73] on div "Device = All and Country = All and Keywords = Non-Branded Add Filter Add Filter…" at bounding box center [399, 52] width 588 height 41
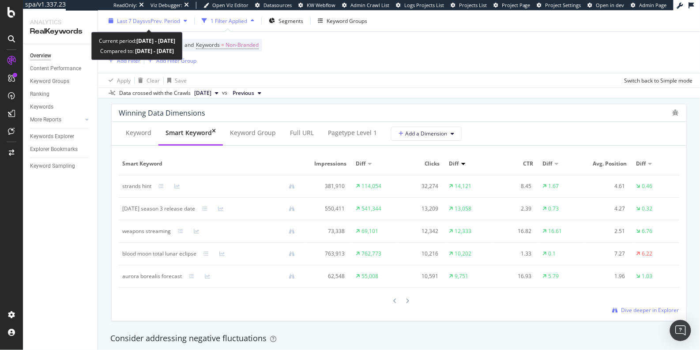
click at [134, 19] on span "Last 7 Days" at bounding box center [131, 21] width 28 height 8
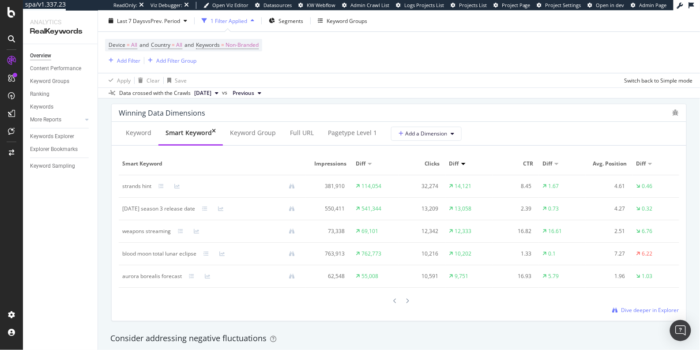
click at [405, 35] on div "Device = All and Country = All and Keywords = Non-Branded Add Filter Add Filter…" at bounding box center [399, 52] width 588 height 41
click at [107, 126] on div "Winning Data Dimensions Keyword Smart Keyword Keyword Group Full URL pagetype L…" at bounding box center [399, 213] width 586 height 232
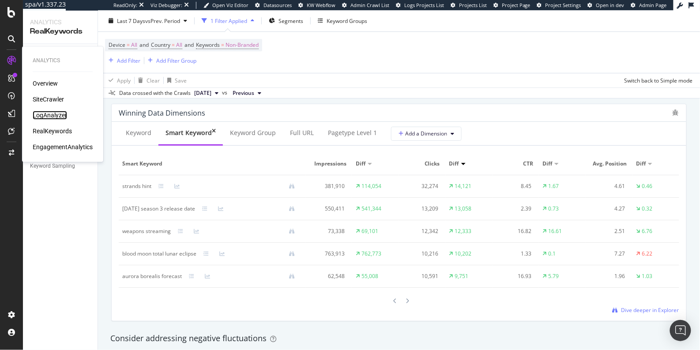
click at [49, 113] on div "LogAnalyzer" at bounding box center [50, 115] width 34 height 9
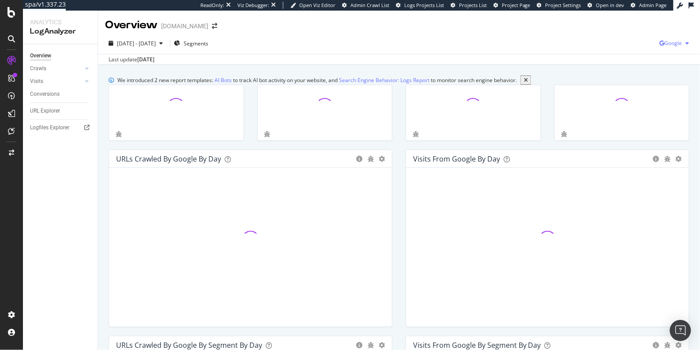
click at [660, 44] on icon "button" at bounding box center [662, 43] width 5 height 5
click at [620, 38] on span "Bing" at bounding box center [622, 36] width 33 height 8
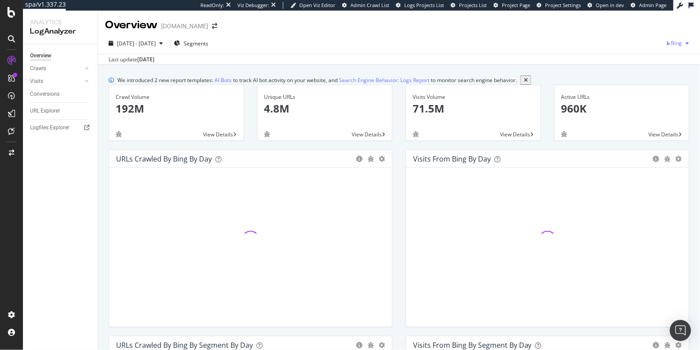
click at [666, 45] on icon "button" at bounding box center [668, 43] width 5 height 5
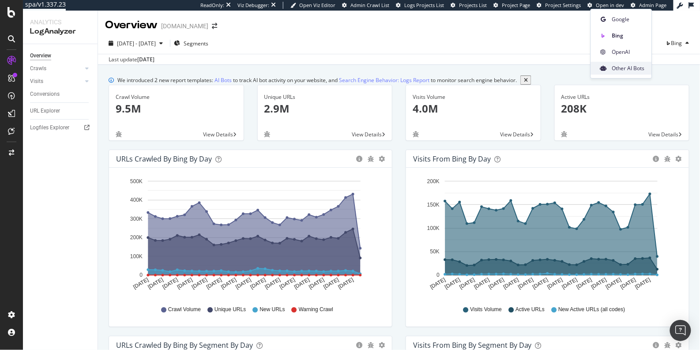
click at [622, 70] on span "Other AI Bots" at bounding box center [628, 68] width 33 height 8
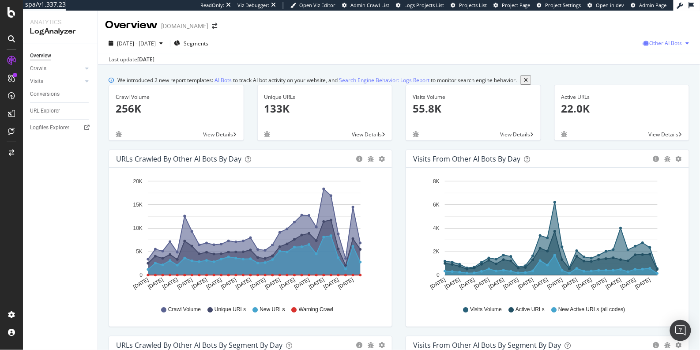
click at [650, 45] on span "Other AI Bots" at bounding box center [666, 43] width 33 height 8
click at [643, 60] on icon at bounding box center [642, 60] width 5 height 5
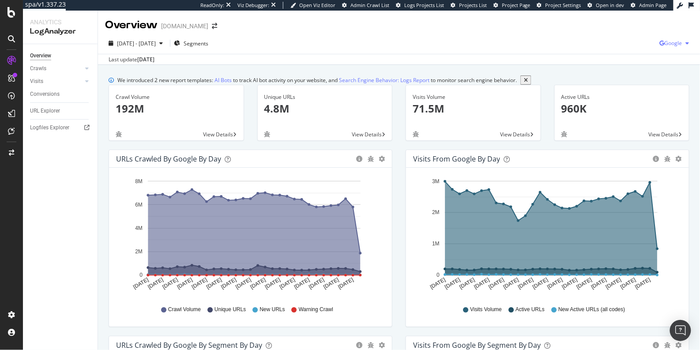
click at [673, 42] on span "Google" at bounding box center [674, 43] width 18 height 8
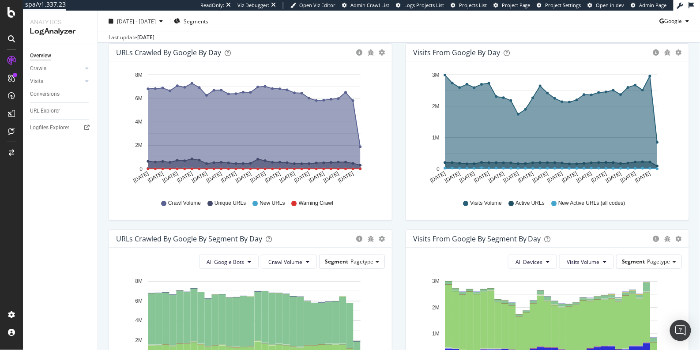
scroll to position [111, 0]
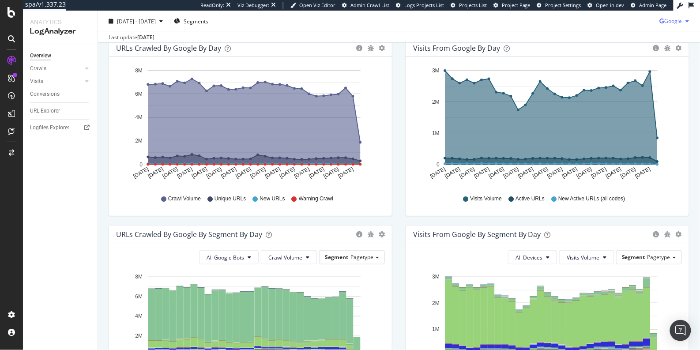
click at [674, 19] on span "Google" at bounding box center [674, 21] width 18 height 8
click at [659, 68] on span "OpenAI" at bounding box center [673, 71] width 33 height 8
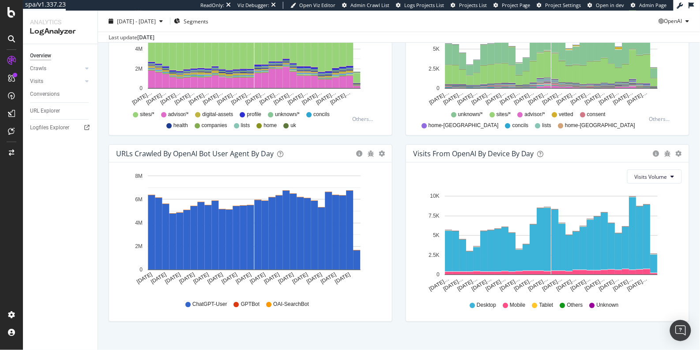
scroll to position [395, 0]
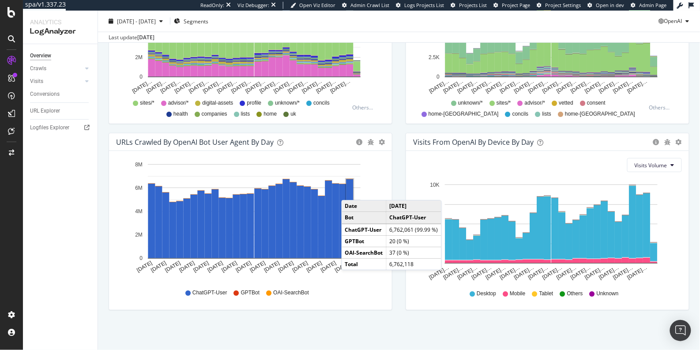
click at [394, 126] on div "URLs Crawled by OpenAI By Segment By Day Timeline (by Value) Table All Openai B…" at bounding box center [250, 40] width 297 height 186
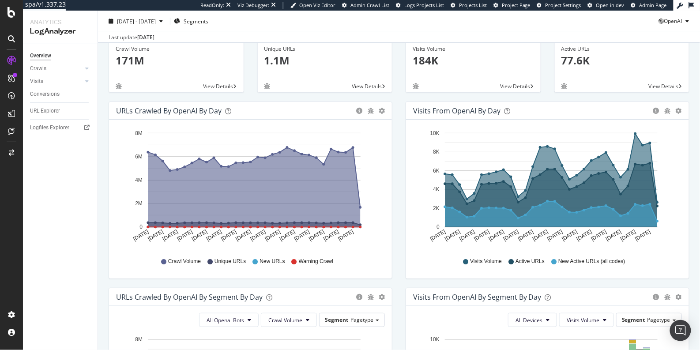
scroll to position [64, 0]
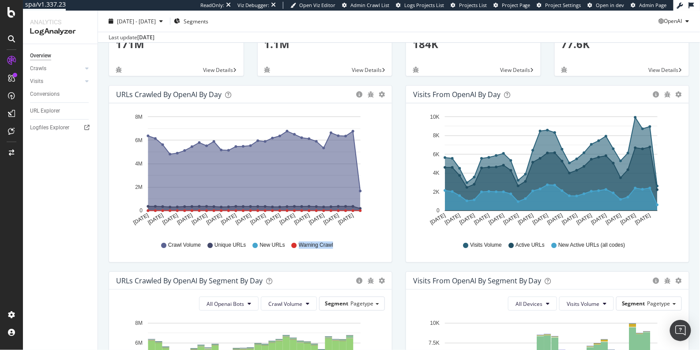
drag, startPoint x: 289, startPoint y: 251, endPoint x: 332, endPoint y: 251, distance: 42.8
click at [332, 251] on div "Crawl Volume Unique URLs New URLs Warning Crawl" at bounding box center [251, 245] width 260 height 20
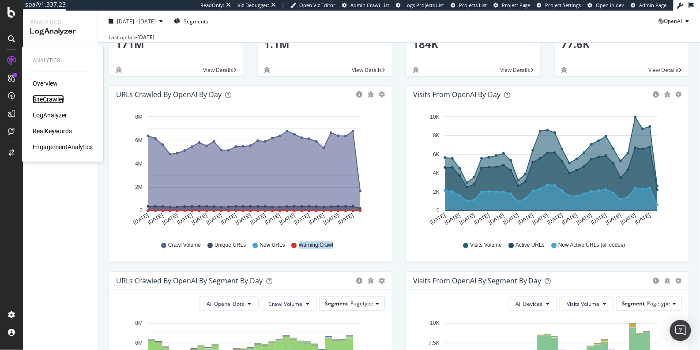
click at [44, 102] on div "SiteCrawler" at bounding box center [48, 99] width 31 height 9
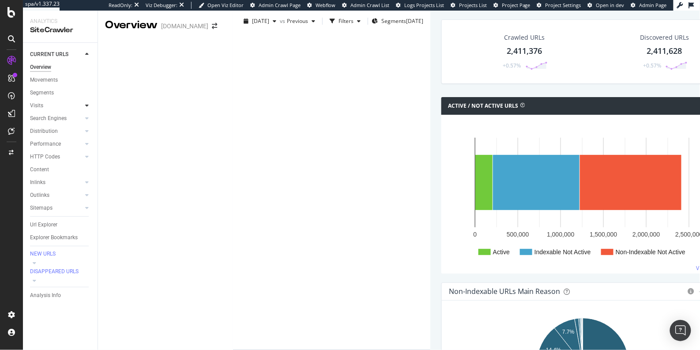
click at [87, 107] on icon at bounding box center [87, 105] width 4 height 5
click at [55, 132] on div "Orphan URLs" at bounding box center [49, 131] width 31 height 9
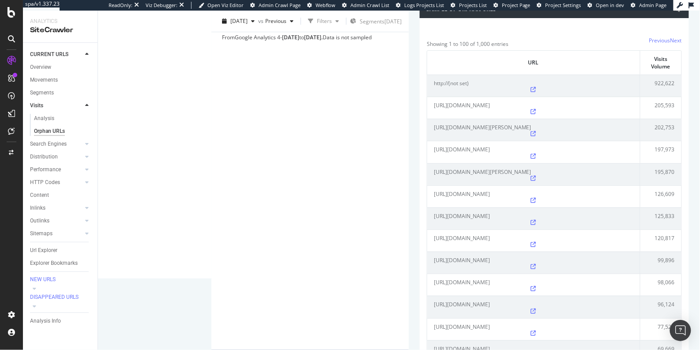
scroll to position [74, 0]
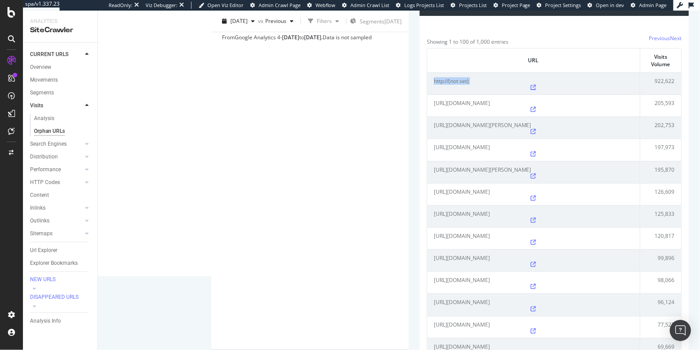
drag, startPoint x: 118, startPoint y: 124, endPoint x: 162, endPoint y: 121, distance: 44.2
click at [427, 94] on td "http://(not set)" at bounding box center [533, 83] width 213 height 22
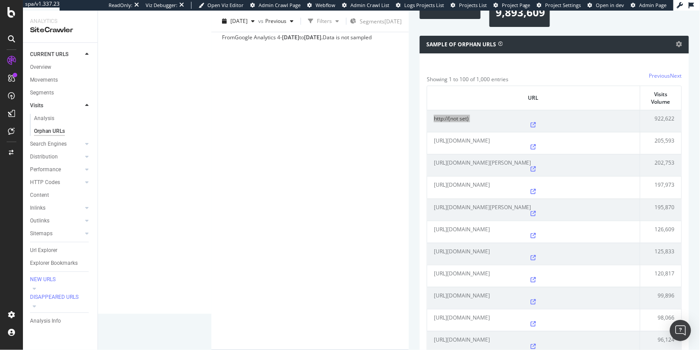
scroll to position [34, 0]
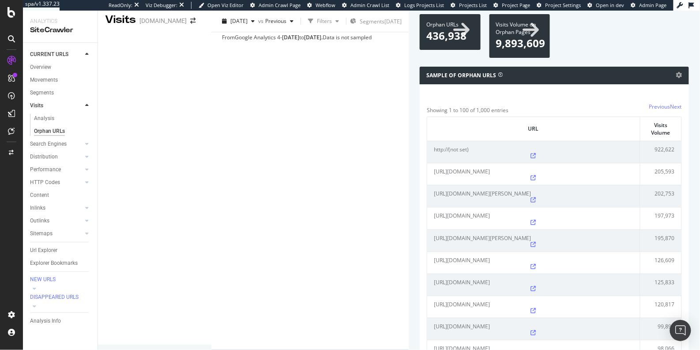
scroll to position [0, 0]
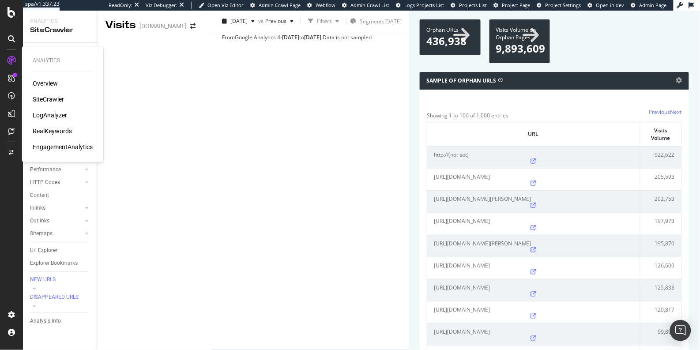
click at [50, 114] on div "LogAnalyzer" at bounding box center [50, 115] width 34 height 9
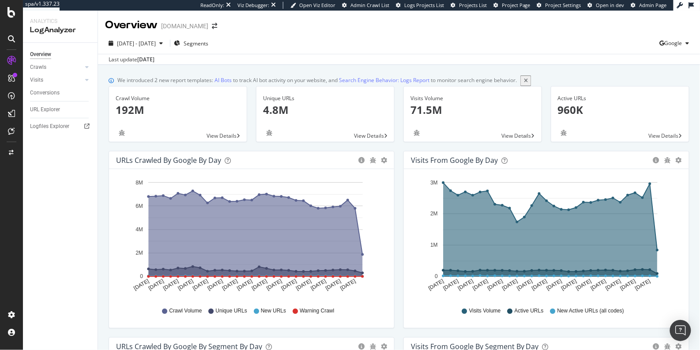
scroll to position [68, 0]
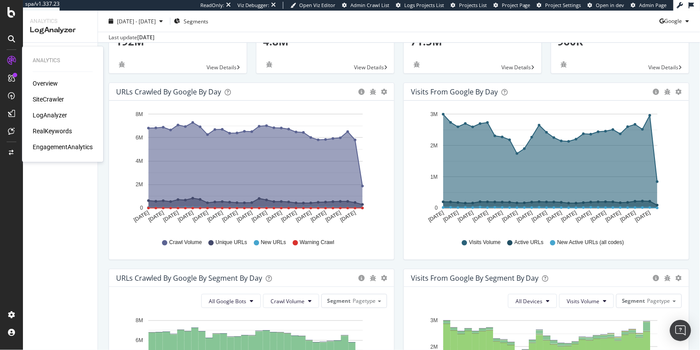
click at [47, 98] on div "SiteCrawler" at bounding box center [48, 99] width 31 height 9
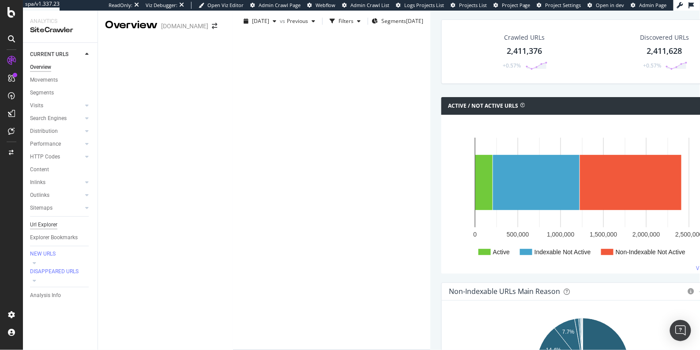
click at [57, 225] on div "Url Explorer" at bounding box center [43, 224] width 27 height 9
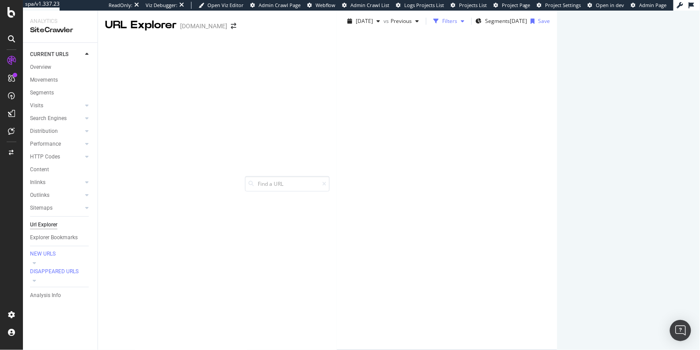
click at [430, 27] on div "button" at bounding box center [436, 21] width 12 height 12
click at [356, 49] on div "Add Filter" at bounding box center [367, 45] width 23 height 8
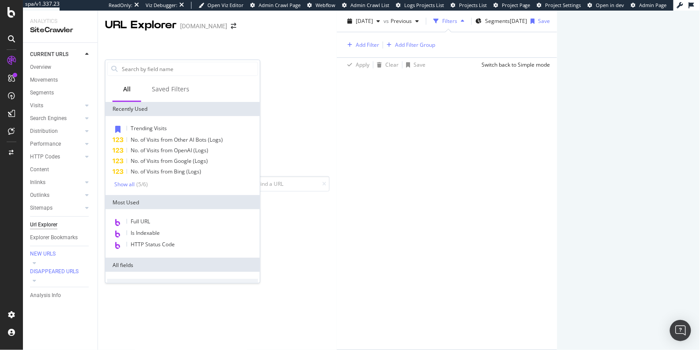
type input "?"
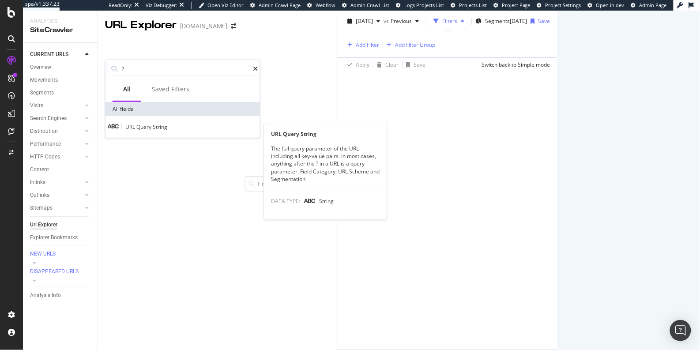
type input "?"
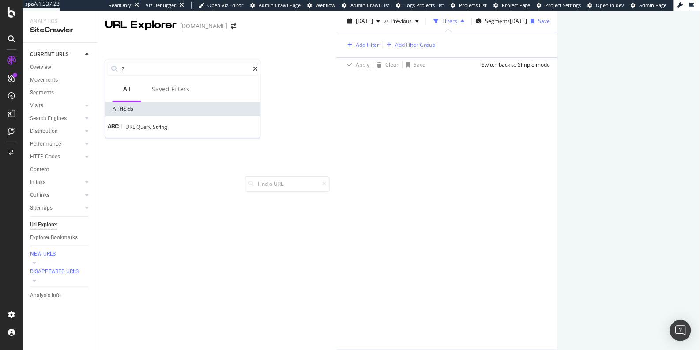
click at [153, 128] on span "Query" at bounding box center [144, 127] width 16 height 8
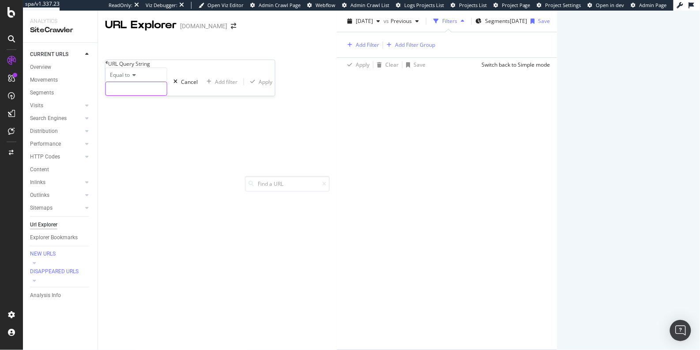
click at [126, 95] on input "text" at bounding box center [136, 88] width 61 height 13
type input "?"
click at [108, 65] on icon at bounding box center [107, 62] width 3 height 5
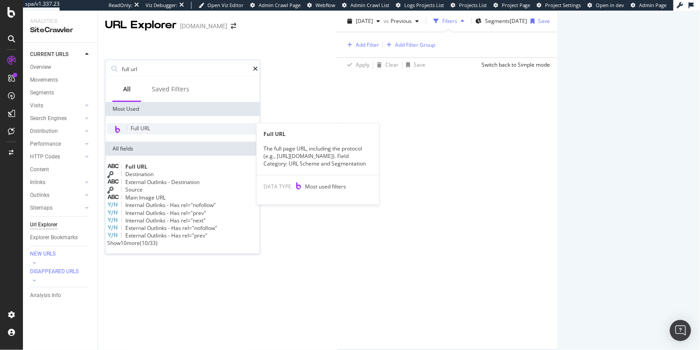
type input "full url"
click at [141, 127] on span "Full URL" at bounding box center [140, 129] width 19 height 8
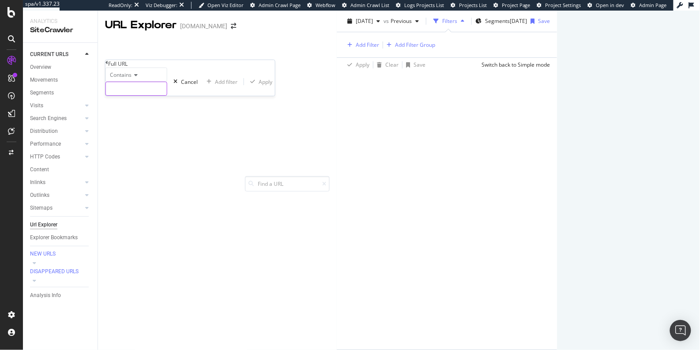
click at [121, 95] on input "text" at bounding box center [136, 88] width 61 height 13
type input "?"
click at [264, 86] on div "Apply" at bounding box center [271, 82] width 14 height 8
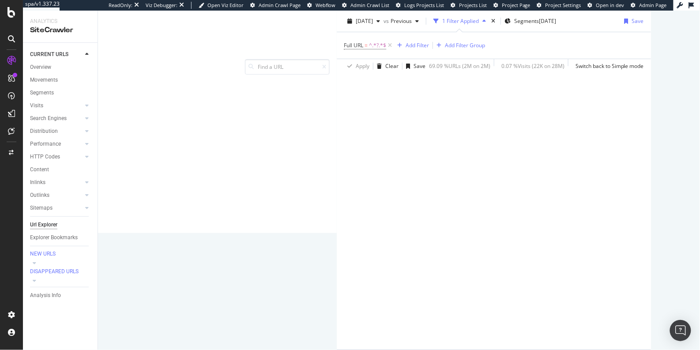
scroll to position [121, 0]
drag, startPoint x: 111, startPoint y: 284, endPoint x: 393, endPoint y: 285, distance: 281.7
copy link "[URL][DOMAIN_NAME]"
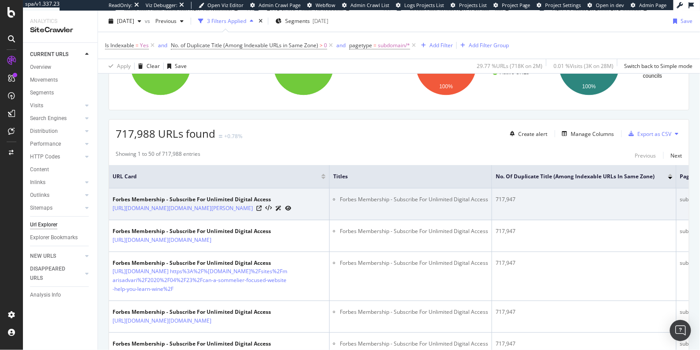
scroll to position [170, 0]
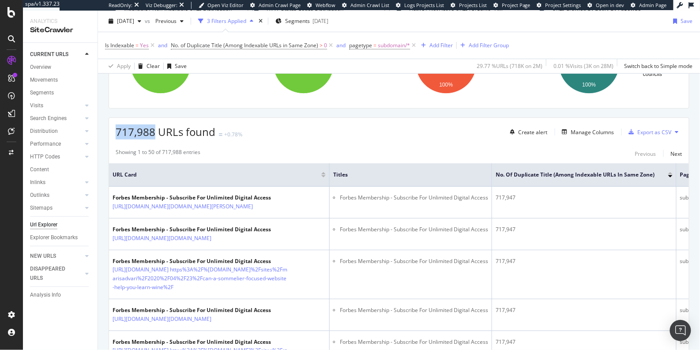
drag, startPoint x: 112, startPoint y: 129, endPoint x: 153, endPoint y: 129, distance: 41.1
click at [153, 129] on div "717,988 URLs found +0.78% Create alert Manage Columns Export as CSV" at bounding box center [399, 129] width 580 height 22
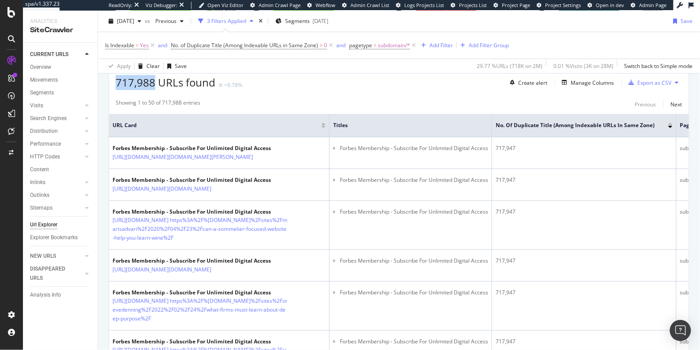
scroll to position [219, 0]
click at [585, 84] on div "Manage Columns" at bounding box center [592, 84] width 43 height 8
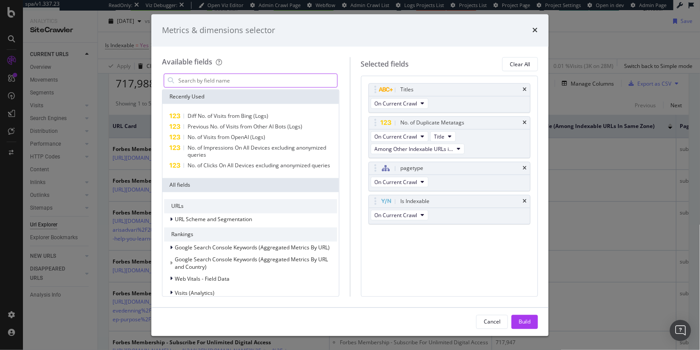
click at [261, 78] on input "modal" at bounding box center [258, 80] width 160 height 13
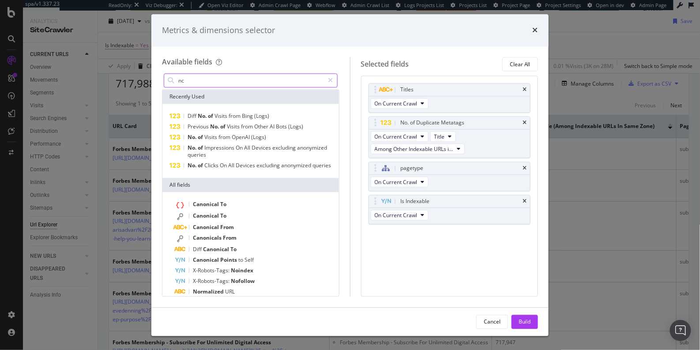
type input "n"
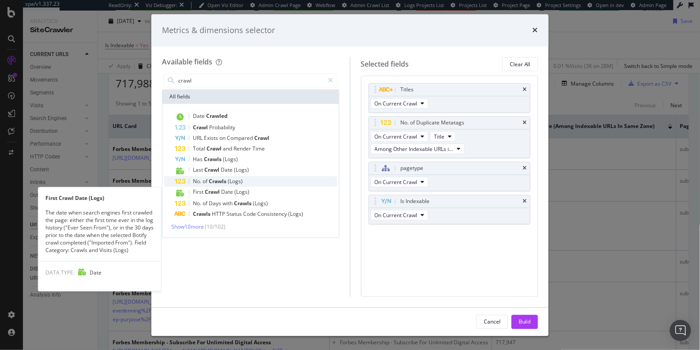
type input "crawl"
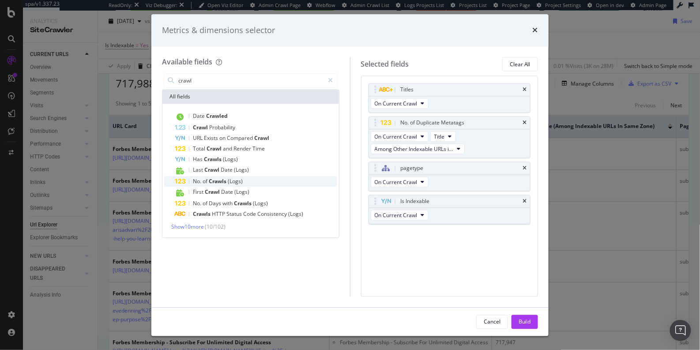
click at [268, 182] on div "No. of Crawls (Logs)" at bounding box center [256, 182] width 162 height 11
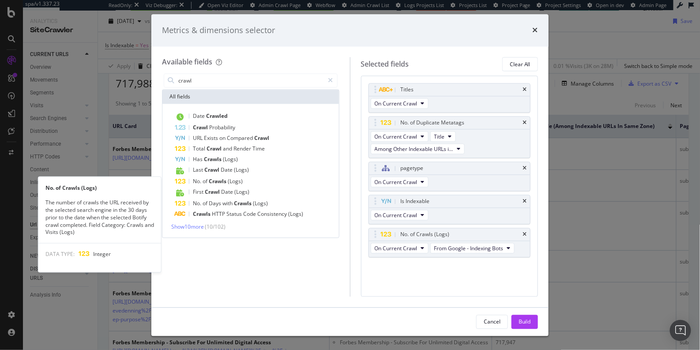
click at [268, 182] on div "No. of Crawls (Logs)" at bounding box center [256, 182] width 162 height 11
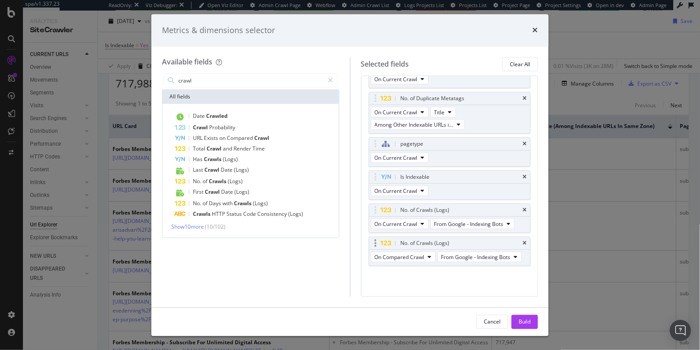
scroll to position [33, 0]
click at [442, 257] on span "From Google - Indexing Bots" at bounding box center [476, 257] width 69 height 8
click at [426, 285] on span "From Bing - Indexing Bots" at bounding box center [420, 284] width 84 height 8
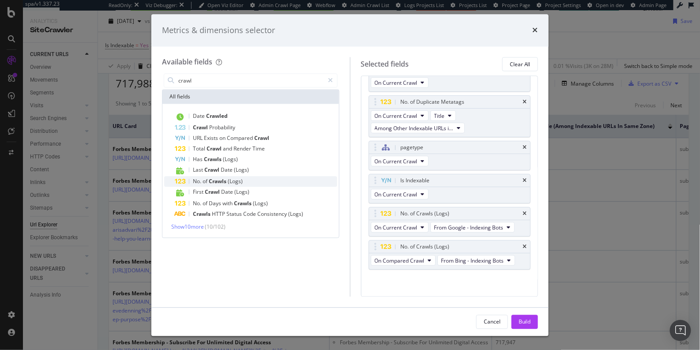
click at [253, 179] on div "No. of Crawls (Logs)" at bounding box center [256, 182] width 162 height 11
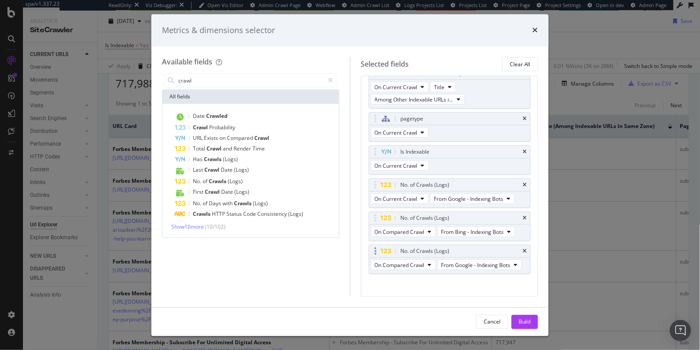
scroll to position [65, 0]
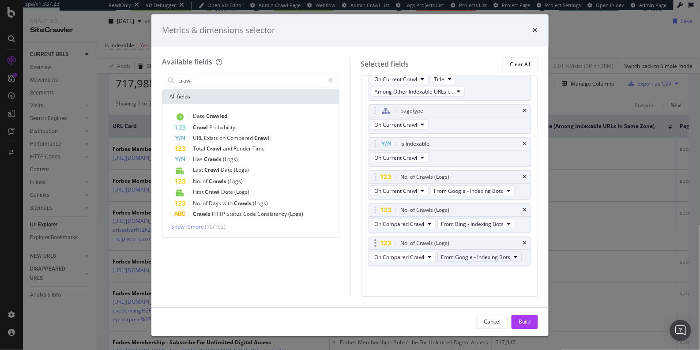
click at [442, 261] on span "From Google - Indexing Bots" at bounding box center [476, 257] width 69 height 8
click at [431, 306] on span "From OpenAI - Indexing Bots" at bounding box center [420, 308] width 84 height 8
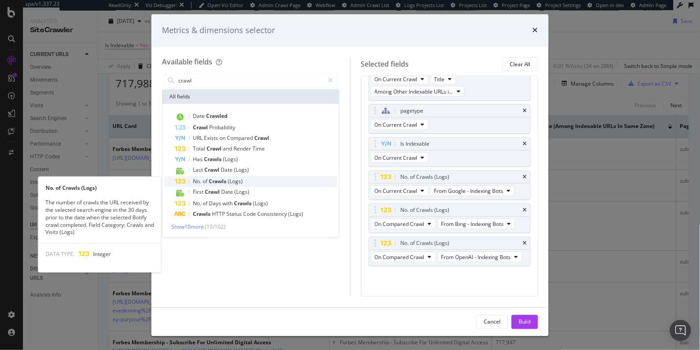
click at [253, 184] on div "No. of Crawls (Logs)" at bounding box center [256, 182] width 162 height 11
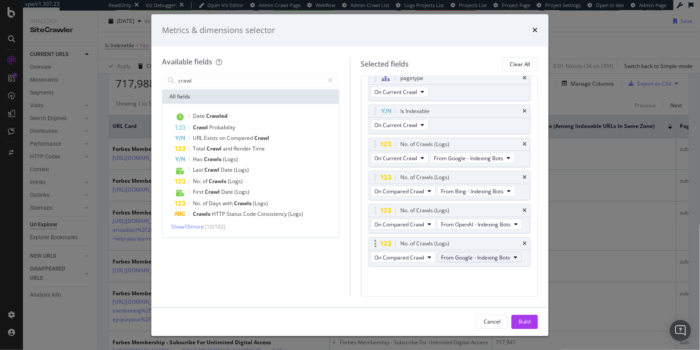
scroll to position [111, 0]
click at [442, 256] on span "From Google - Indexing Bots" at bounding box center [476, 257] width 69 height 8
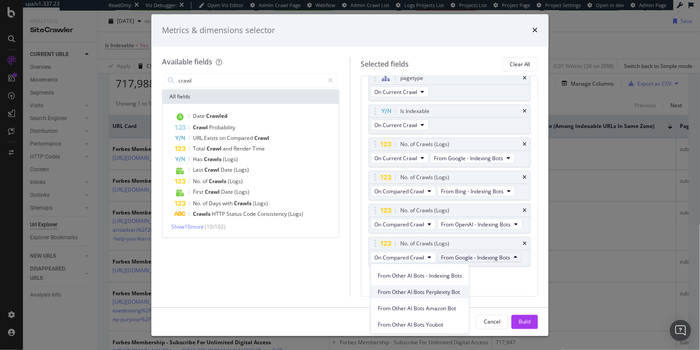
click at [439, 290] on span "From Other AI Bots Perplexity Bot" at bounding box center [420, 292] width 84 height 8
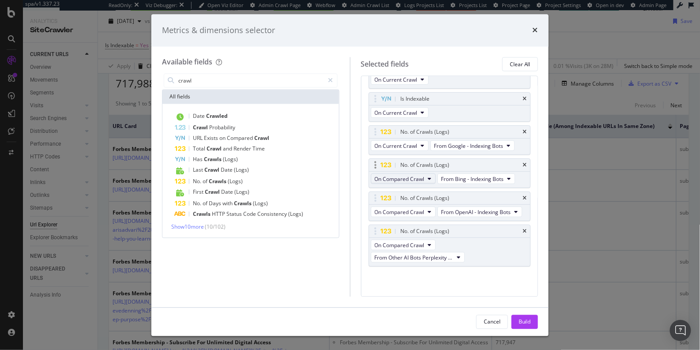
click at [382, 174] on button "On Compared Crawl" at bounding box center [403, 179] width 65 height 11
click at [384, 182] on span "On Current Crawl" at bounding box center [403, 184] width 51 height 8
click at [384, 208] on span "On Compared Crawl" at bounding box center [400, 212] width 50 height 8
click at [390, 216] on span "On Current Crawl" at bounding box center [403, 217] width 51 height 8
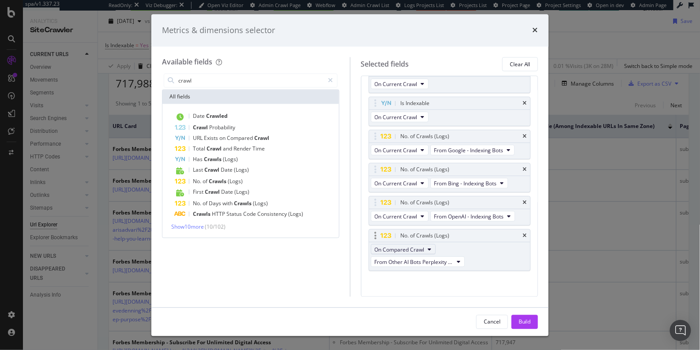
click at [390, 248] on span "On Compared Crawl" at bounding box center [400, 250] width 50 height 8
click at [397, 258] on span "On Current Crawl" at bounding box center [403, 261] width 51 height 8
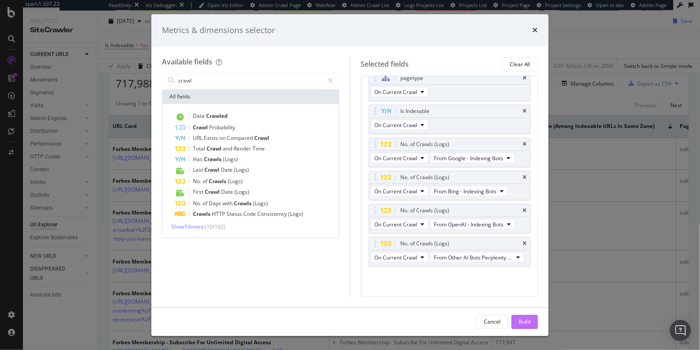
click at [521, 322] on div "Build" at bounding box center [525, 322] width 12 height 8
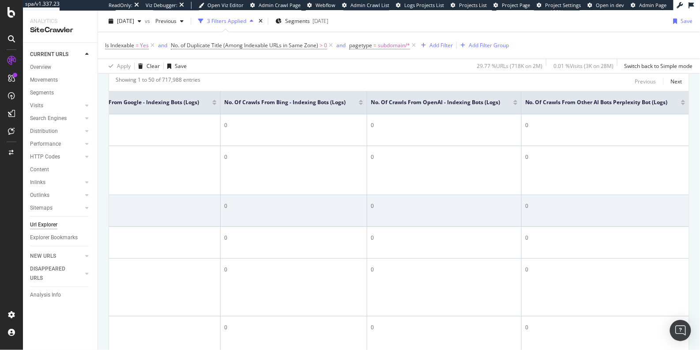
scroll to position [233, 0]
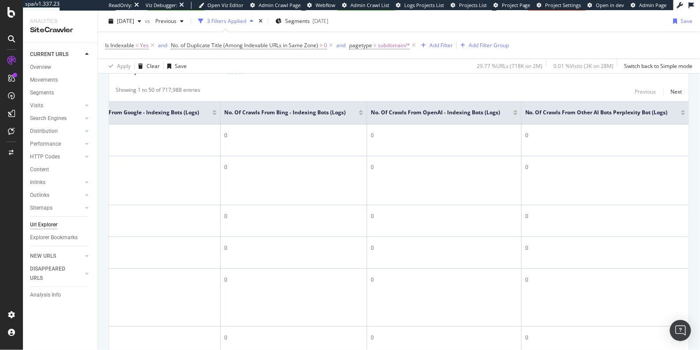
click at [681, 113] on div at bounding box center [683, 114] width 4 height 2
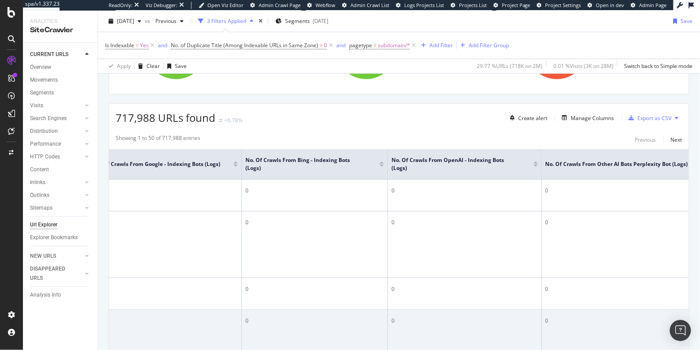
scroll to position [0, 717]
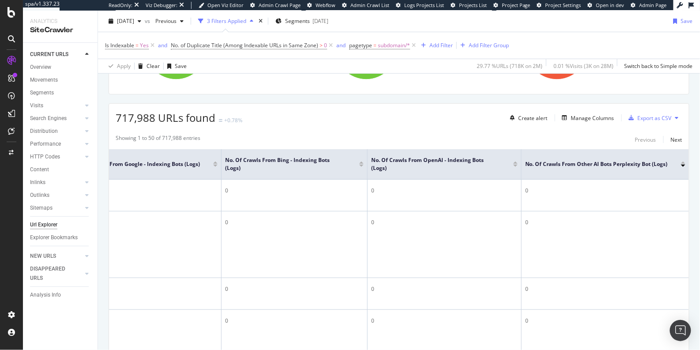
click at [509, 165] on div "No. of Crawls from OpenAI - Indexing Bots (Logs)" at bounding box center [444, 164] width 147 height 16
click at [514, 165] on div at bounding box center [516, 166] width 4 height 2
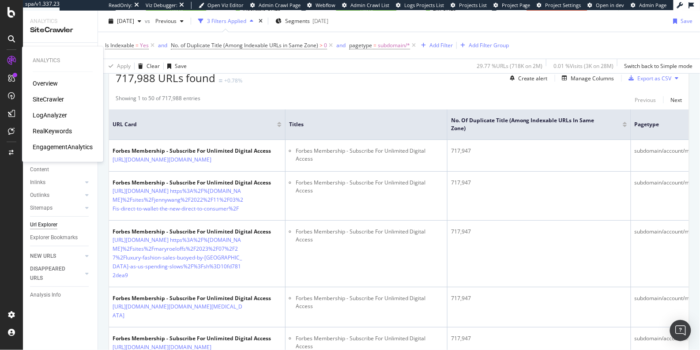
click at [57, 114] on div "LogAnalyzer" at bounding box center [50, 115] width 34 height 9
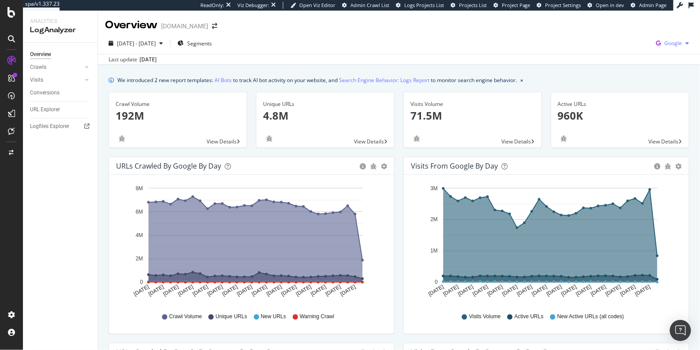
click at [657, 45] on icon "button" at bounding box center [659, 43] width 12 height 12
click at [612, 34] on span "Bing" at bounding box center [622, 36] width 33 height 8
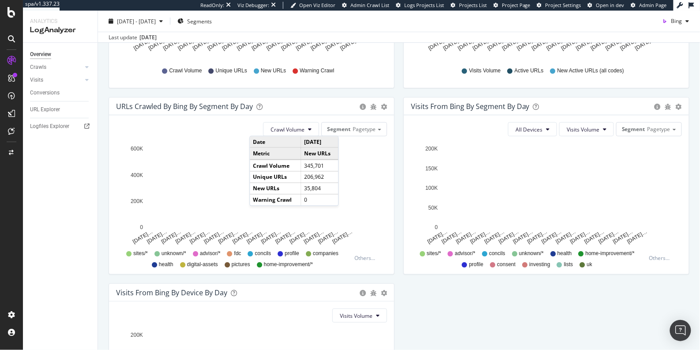
scroll to position [251, 0]
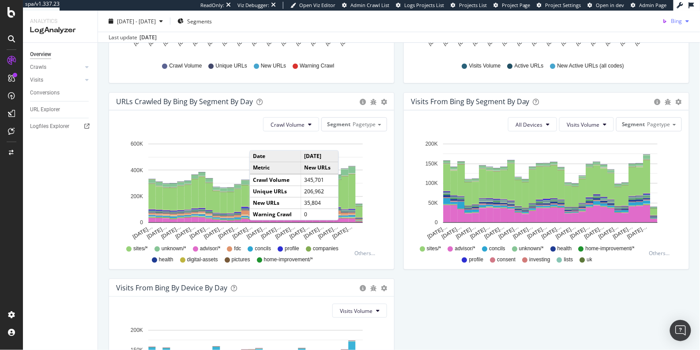
click at [686, 20] on icon "button" at bounding box center [688, 21] width 4 height 5
click at [98, 174] on div "We introduced 2 new report templates: AI Bots to track AI bot activity on your …" at bounding box center [399, 155] width 602 height 682
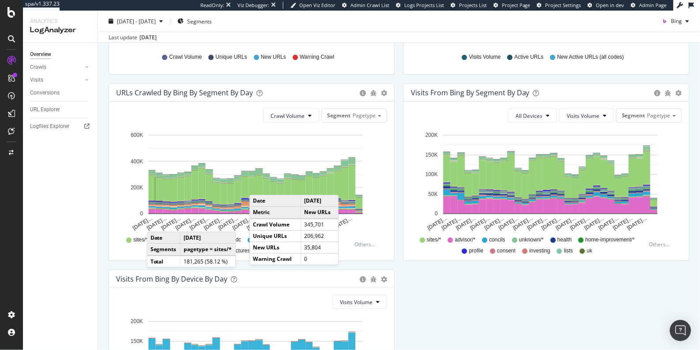
scroll to position [308, 0]
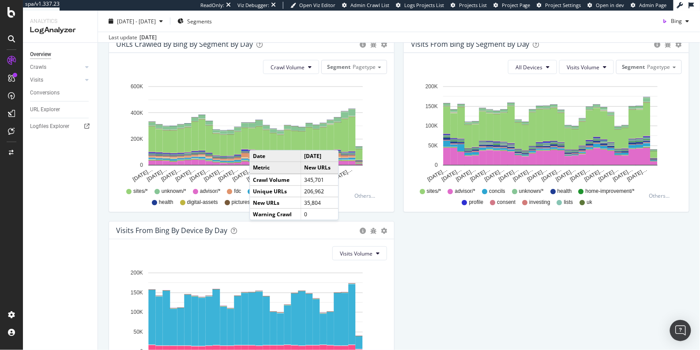
click at [530, 268] on div "URLs Crawled by Bing by day Area Table Hold CMD (⌘) while clicking to filter th…" at bounding box center [399, 128] width 590 height 559
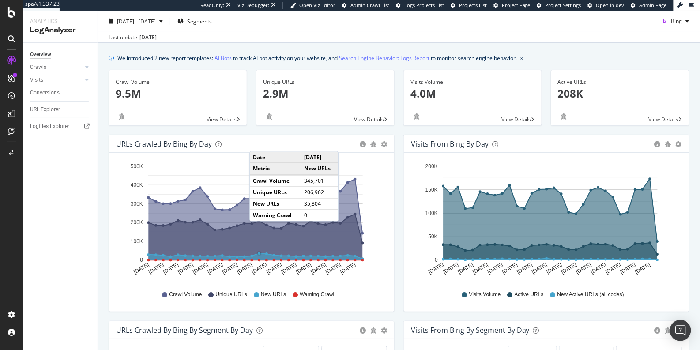
scroll to position [22, 0]
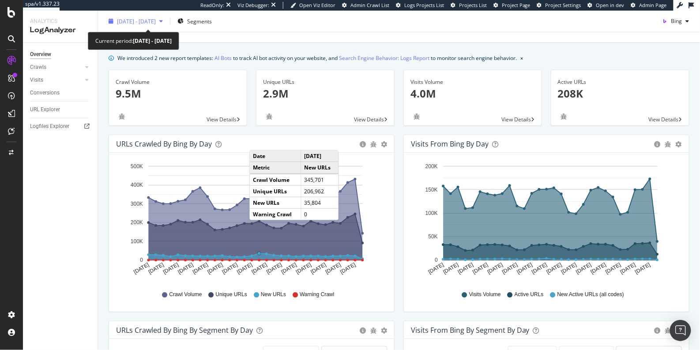
click at [161, 25] on div "[DATE] - [DATE]" at bounding box center [135, 21] width 61 height 13
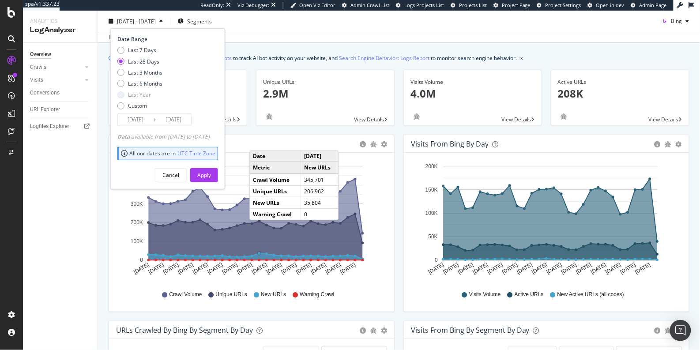
click at [116, 83] on div "Date Range Last 7 Days Last 28 Days Last 3 Months Last 6 Months Last Year Custo…" at bounding box center [167, 108] width 115 height 161
click at [124, 83] on div "Last 6 Months" at bounding box center [139, 84] width 45 height 8
type input "2025/03/12"
click at [211, 176] on div "Apply" at bounding box center [204, 175] width 14 height 8
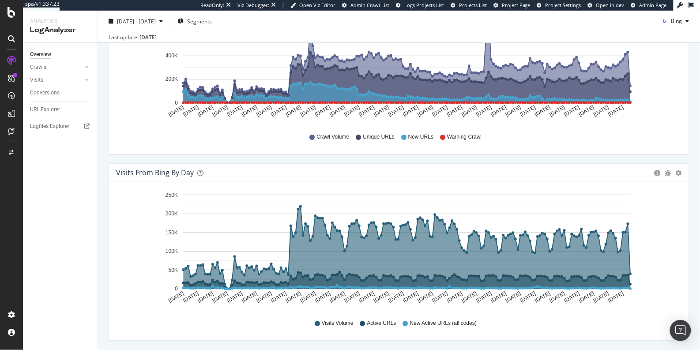
scroll to position [189, 0]
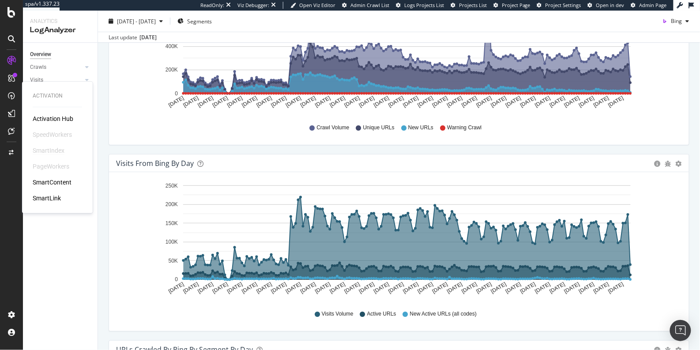
click at [49, 153] on div "SmartIndex" at bounding box center [49, 150] width 32 height 9
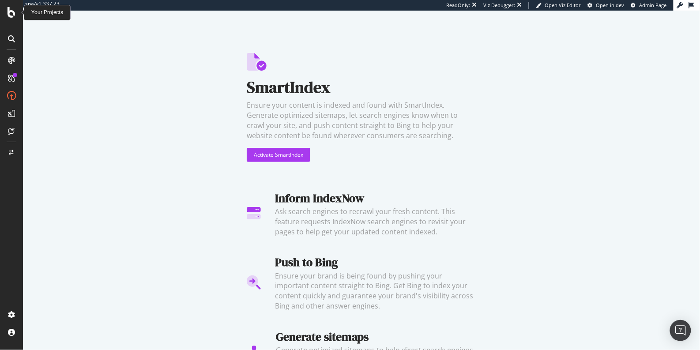
click at [13, 13] on icon at bounding box center [12, 12] width 8 height 11
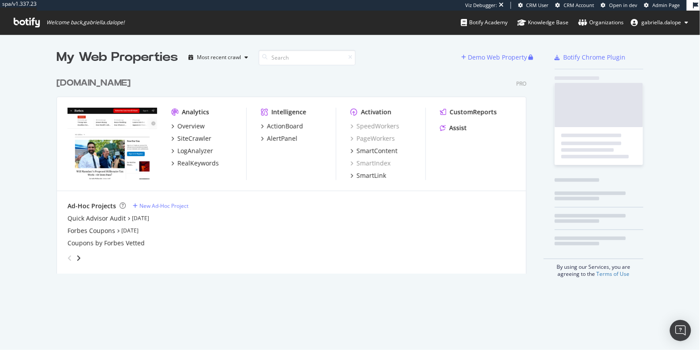
scroll to position [200, 470]
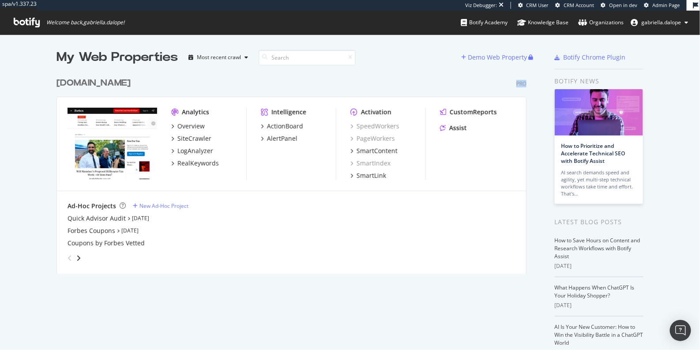
drag, startPoint x: 507, startPoint y: 83, endPoint x: 524, endPoint y: 83, distance: 16.8
click at [524, 83] on div "forbes.com Pro Analytics Overview SiteCrawler LogAnalyzer RealKeywords Intellig…" at bounding box center [295, 170] width 477 height 208
click at [197, 138] on div "SiteCrawler" at bounding box center [195, 138] width 34 height 9
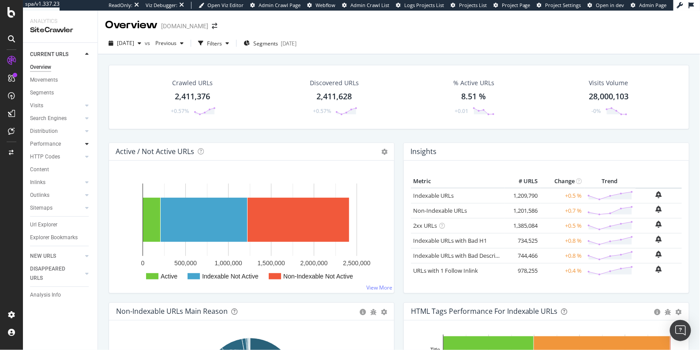
click at [86, 144] on icon at bounding box center [87, 143] width 4 height 5
click at [43, 182] on div "Insights" at bounding box center [43, 182] width 19 height 9
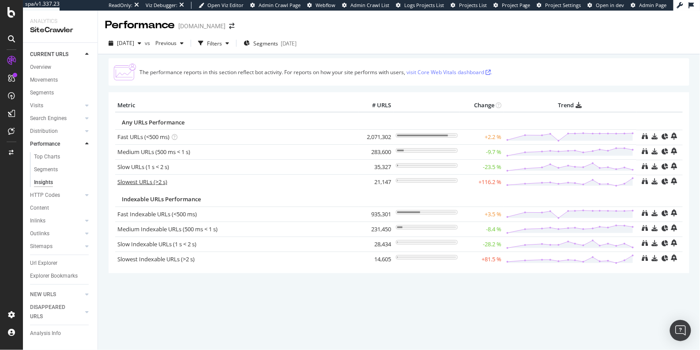
click at [122, 182] on link "Slowest URLs (>2 s)" at bounding box center [142, 182] width 50 height 8
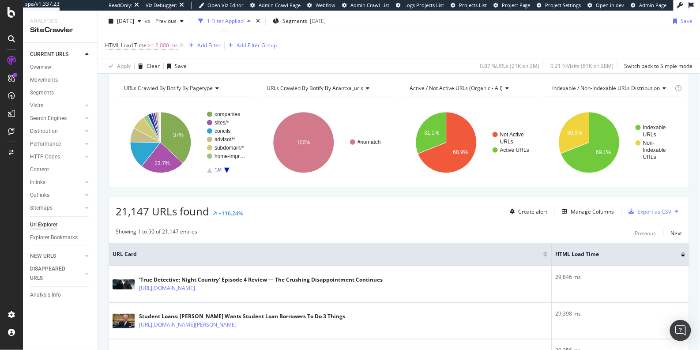
scroll to position [90, 0]
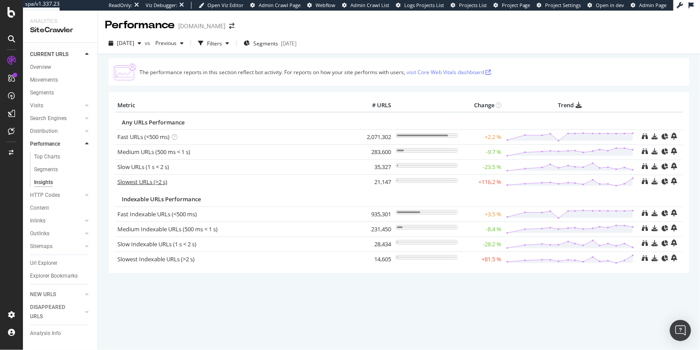
click at [159, 180] on link "Slowest URLs (>2 s)" at bounding box center [142, 182] width 50 height 8
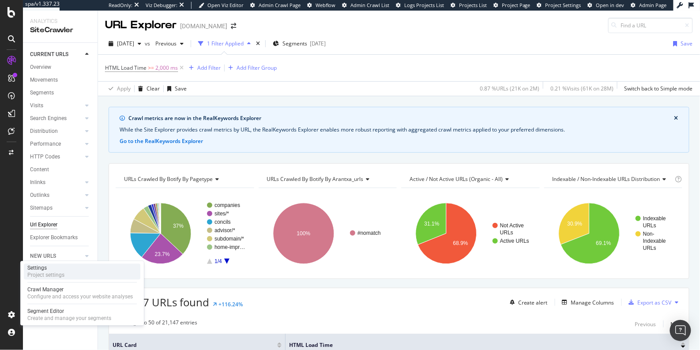
click at [65, 273] on div "Settings Project settings" at bounding box center [82, 272] width 117 height 16
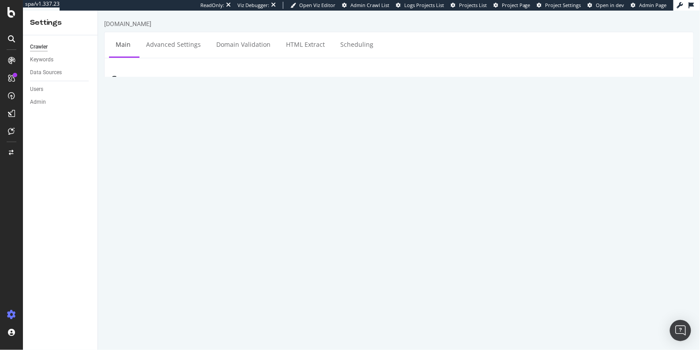
click at [284, 117] on textarea "[URL][DOMAIN_NAME]" at bounding box center [448, 131] width 478 height 29
click at [282, 121] on textarea "[URL][DOMAIN_NAME]" at bounding box center [448, 131] width 478 height 29
type textarea "https://www.forbes.com"
click at [261, 125] on textarea "[URL][DOMAIN_NAME]" at bounding box center [448, 131] width 478 height 29
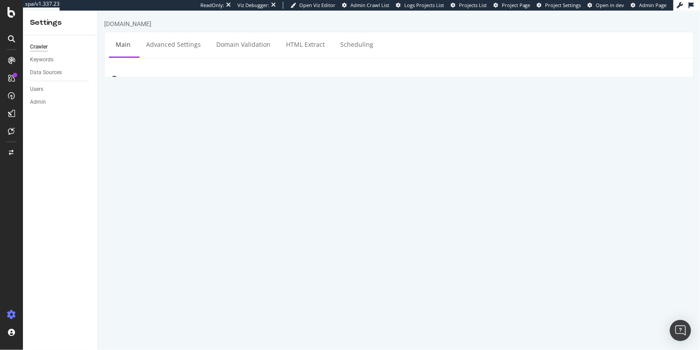
click at [261, 125] on textarea "[URL][DOMAIN_NAME]" at bounding box center [448, 131] width 478 height 29
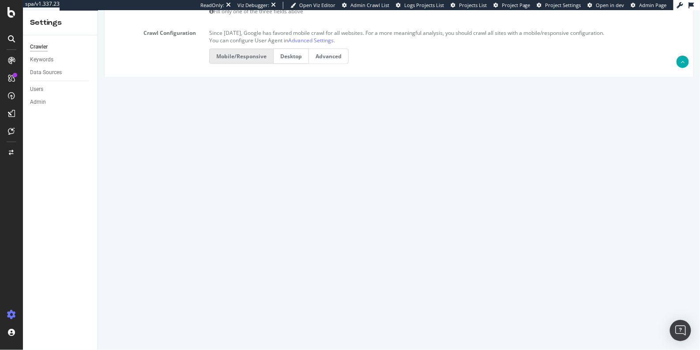
scroll to position [290, 0]
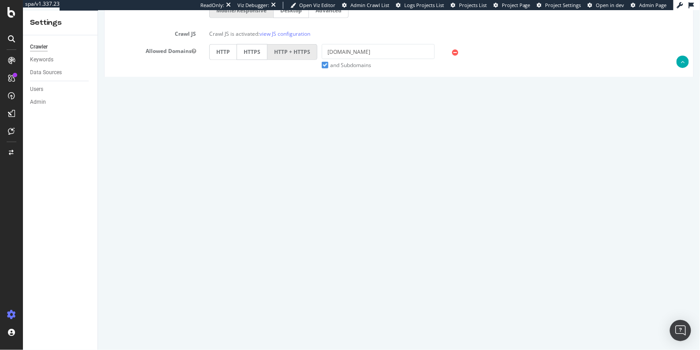
click at [227, 280] on input "number" at bounding box center [251, 281] width 85 height 15
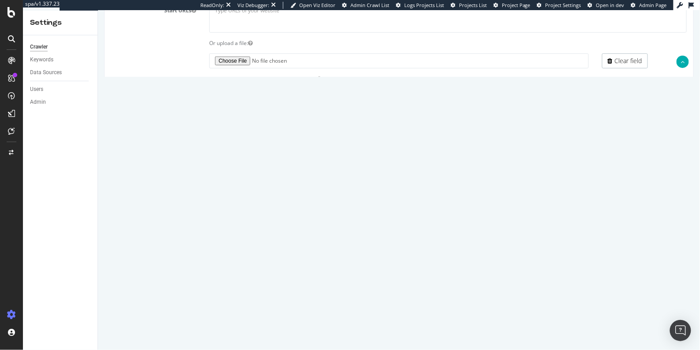
scroll to position [0, 0]
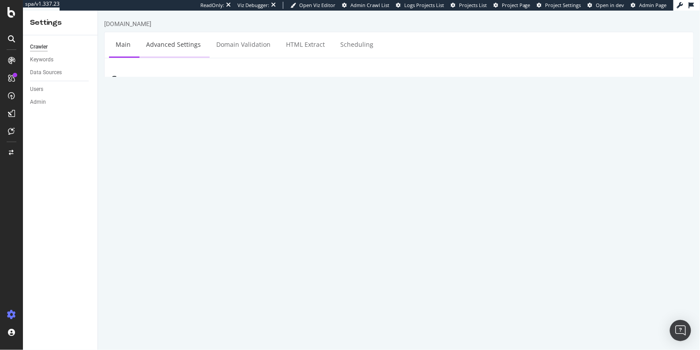
click at [183, 51] on link "Advanced Settings" at bounding box center [173, 44] width 68 height 24
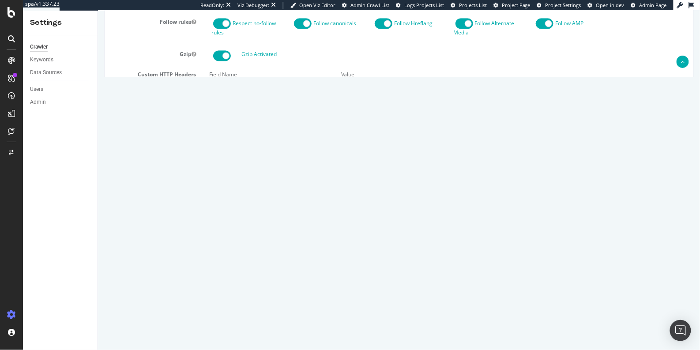
scroll to position [562, 0]
click at [254, 127] on select "From Querystring From Semicolon" at bounding box center [265, 128] width 113 height 15
click at [209, 121] on select "From Querystring From Semicolon" at bounding box center [265, 128] width 113 height 15
click at [229, 212] on input "text" at bounding box center [265, 219] width 113 height 15
drag, startPoint x: 134, startPoint y: 207, endPoint x: 606, endPoint y: 220, distance: 472.2
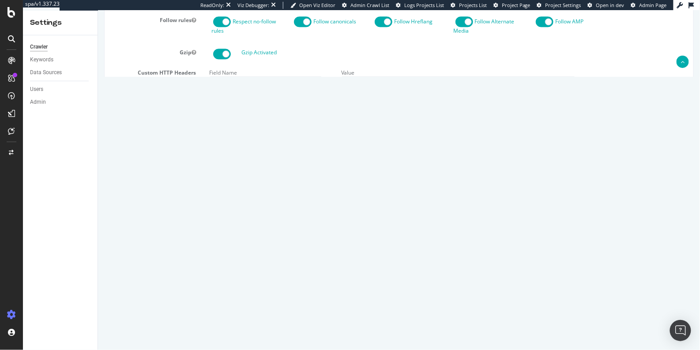
click at [606, 220] on div "Advanced URL Rewriting Regex Replace with Case insensitive" at bounding box center [398, 222] width 589 height 42
click at [267, 219] on input "text" at bounding box center [265, 219] width 113 height 15
type input "?"
click at [367, 214] on input "text" at bounding box center [407, 219] width 153 height 15
click at [341, 219] on input "text" at bounding box center [407, 219] width 153 height 15
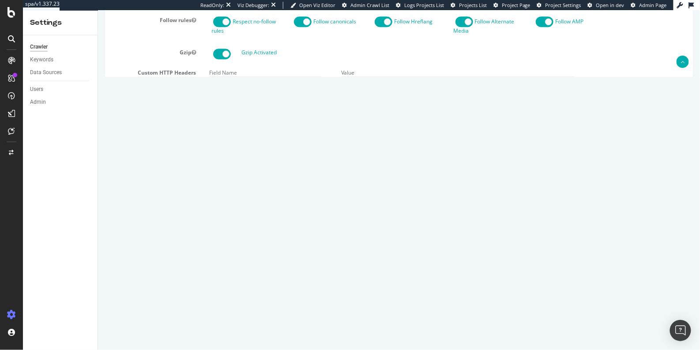
click at [249, 219] on input "?" at bounding box center [265, 219] width 113 height 15
click at [417, 219] on input "text" at bounding box center [407, 219] width 153 height 15
click at [269, 217] on input "text" at bounding box center [265, 219] width 113 height 15
click at [406, 205] on div "Replace with" at bounding box center [407, 214] width 162 height 26
click at [395, 219] on input "text" at bounding box center [407, 219] width 153 height 15
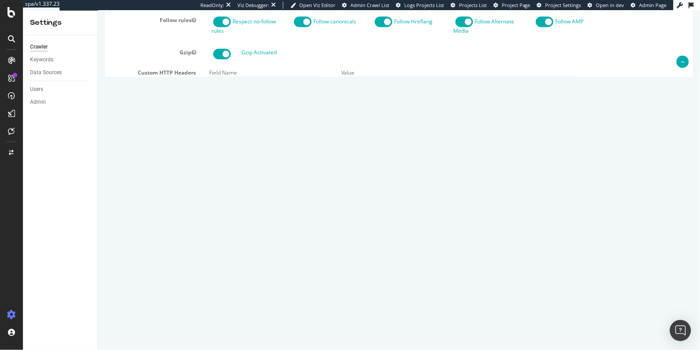
click at [245, 218] on input "?" at bounding box center [265, 219] width 113 height 15
click at [253, 222] on input "?*" at bounding box center [265, 219] width 113 height 15
type input "?"
paste input "\?(.*)$"
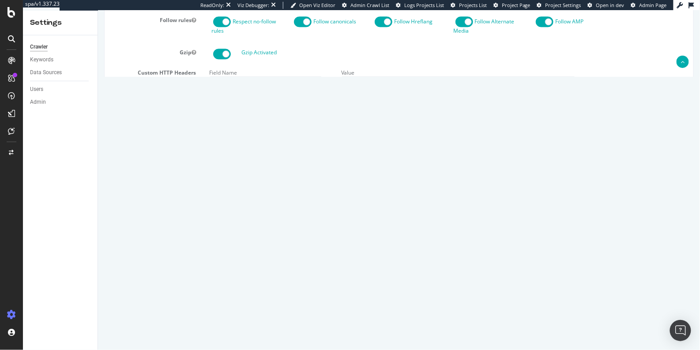
type input "\?(.*)$"
click at [358, 212] on input "text" at bounding box center [407, 219] width 153 height 15
click at [234, 258] on link "Test these rules" at bounding box center [236, 257] width 57 height 15
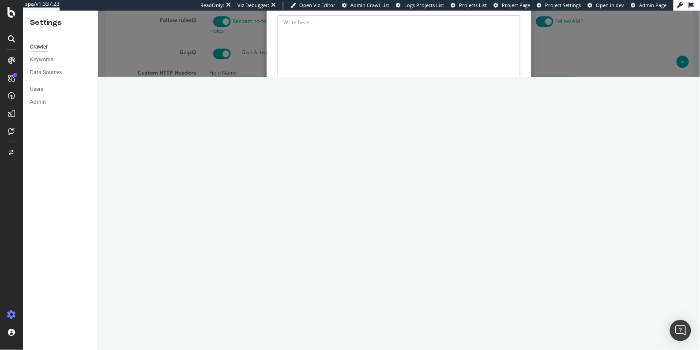
click at [303, 90] on textarea at bounding box center [398, 52] width 243 height 75
paste textarea "[URL][DOMAIN_NAME]"
type textarea "[URL][DOMAIN_NAME]"
click at [510, 111] on button "Test" at bounding box center [512, 106] width 18 height 10
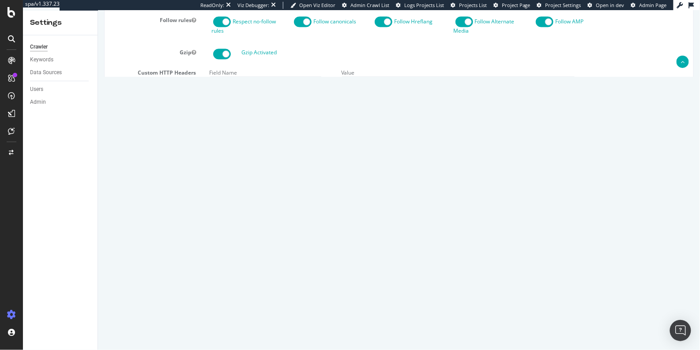
click at [275, 220] on input "\?(.*)$" at bounding box center [265, 219] width 113 height 15
click at [318, 242] on section "Virtual Robots.txt Follow rules Respect no-follow rules Follow canonicals Follo…" at bounding box center [399, 139] width 576 height 431
